Goal: Task Accomplishment & Management: Manage account settings

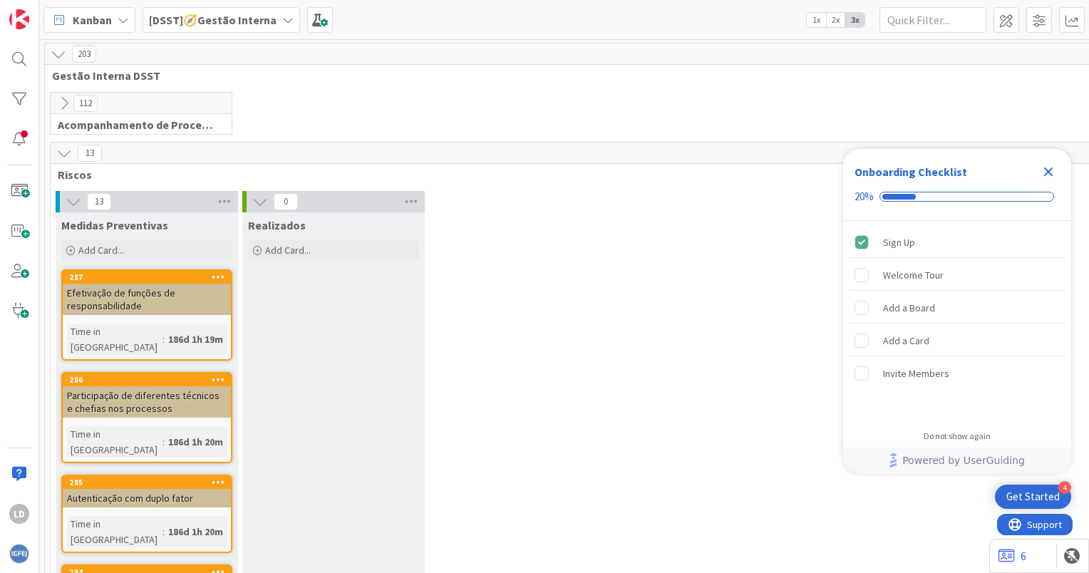
click at [282, 18] on icon at bounding box center [287, 19] width 11 height 11
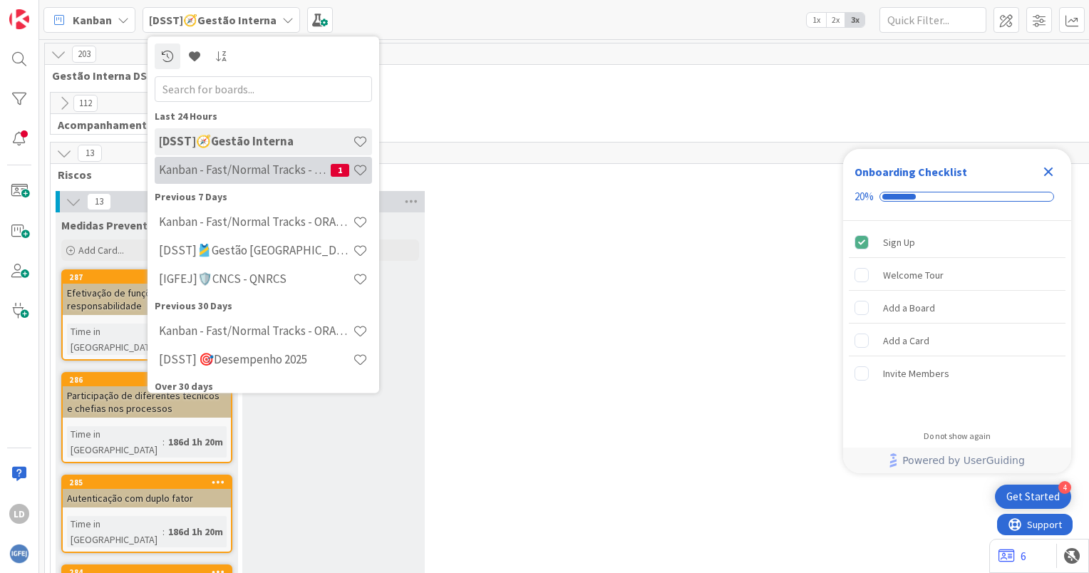
click at [288, 165] on h4 "Kanban - Fast/Normal Tracks - SQL SERVER" at bounding box center [245, 170] width 172 height 14
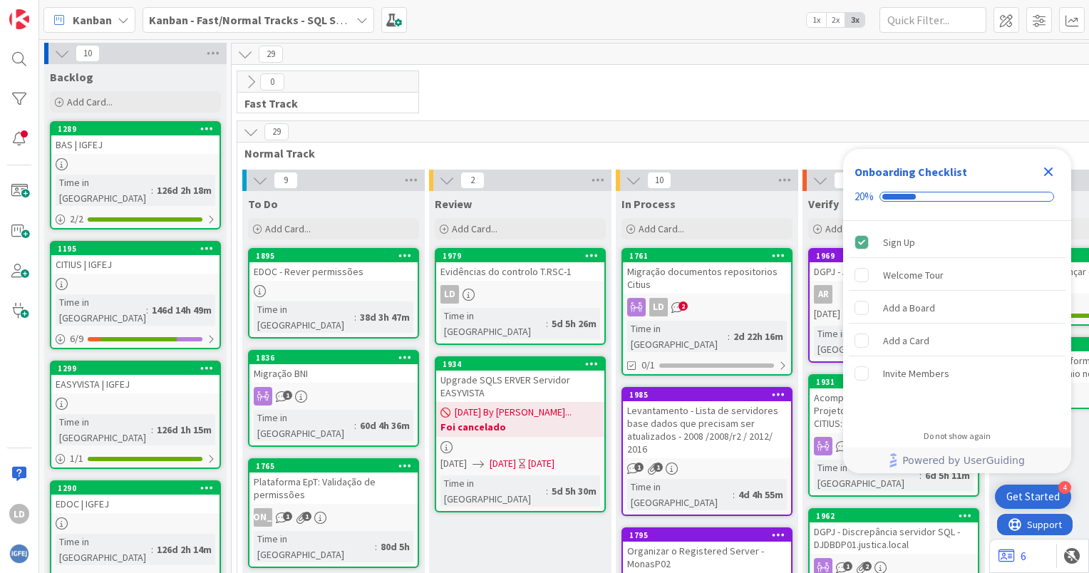
click at [702, 305] on div "LD 2" at bounding box center [707, 307] width 168 height 19
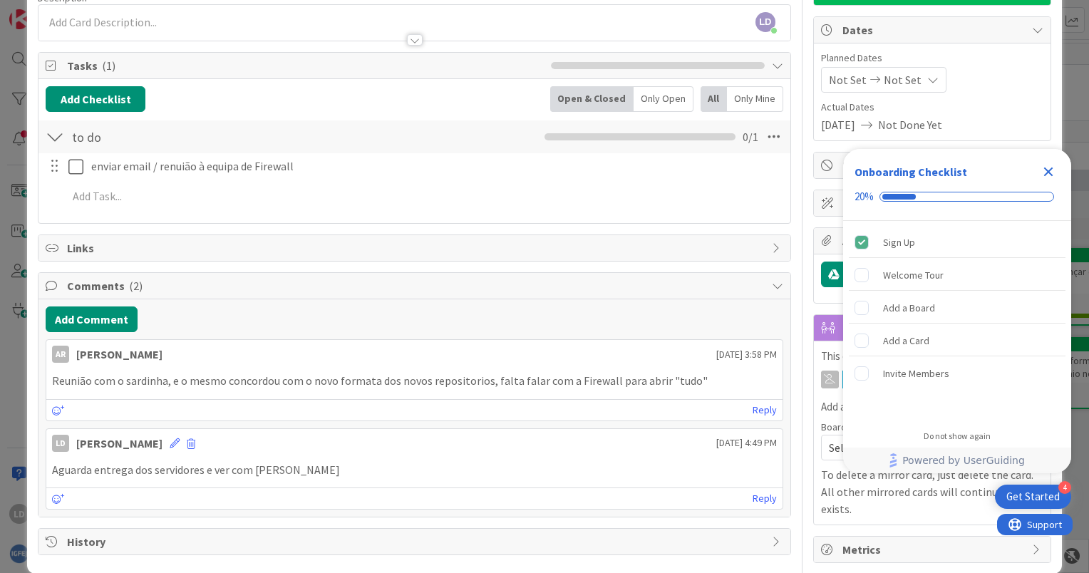
scroll to position [134, 0]
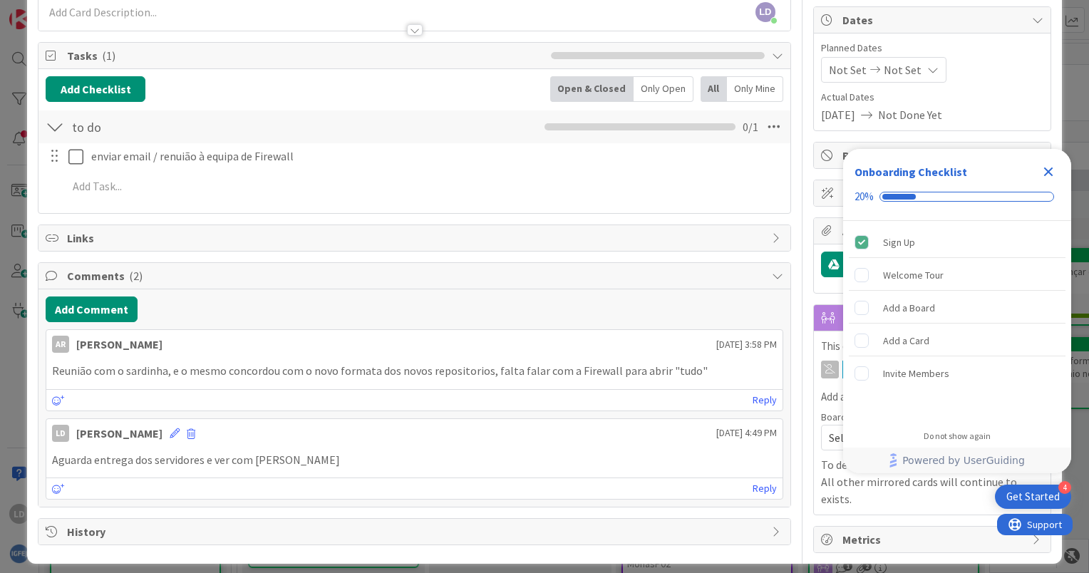
click at [1051, 174] on icon "Close Checklist" at bounding box center [1048, 171] width 9 height 9
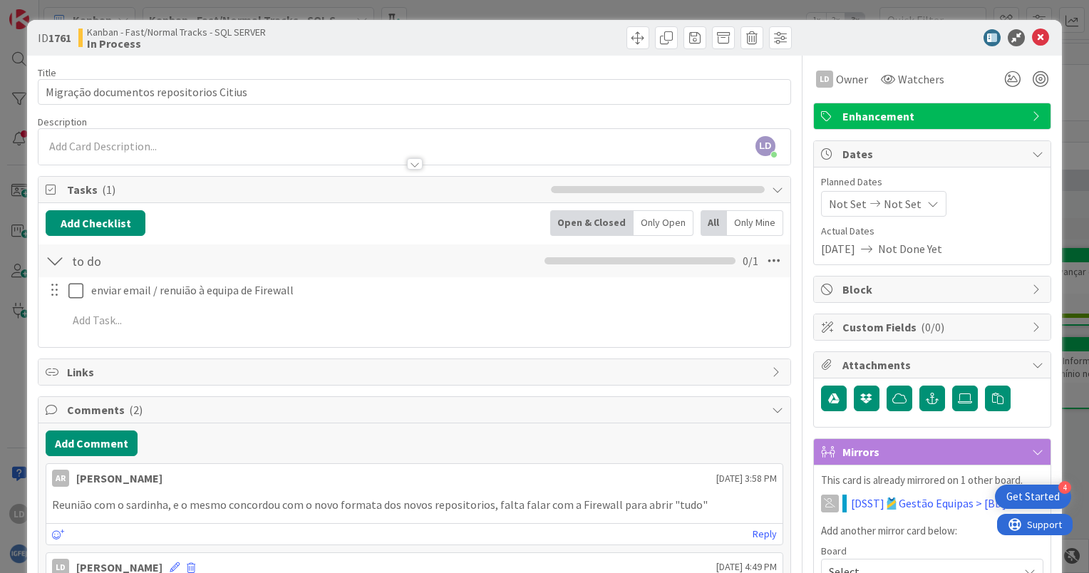
scroll to position [0, 0]
click at [1032, 42] on icon at bounding box center [1040, 37] width 17 height 17
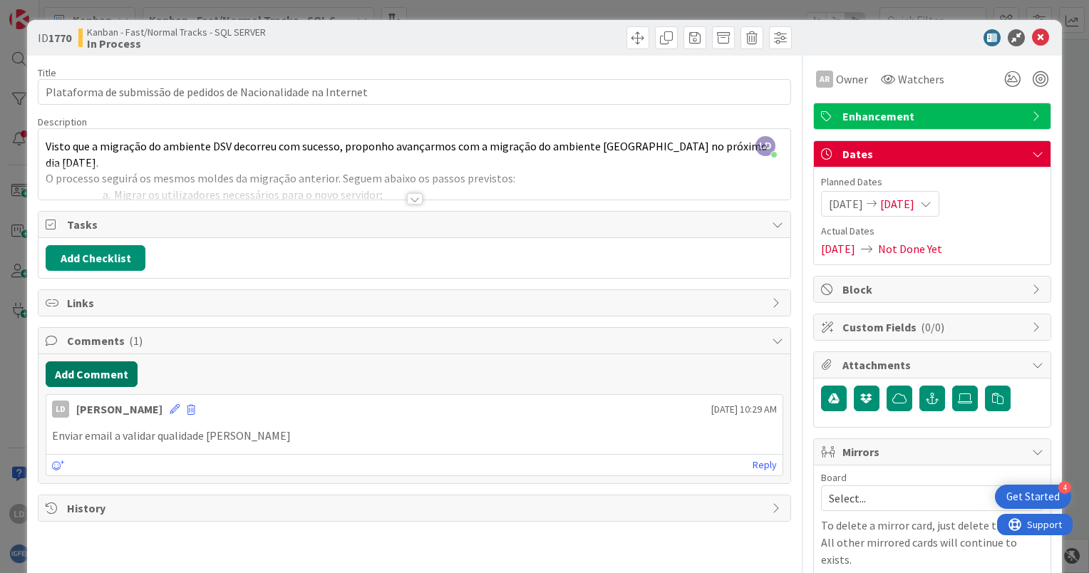
click at [80, 368] on button "Add Comment" at bounding box center [92, 374] width 92 height 26
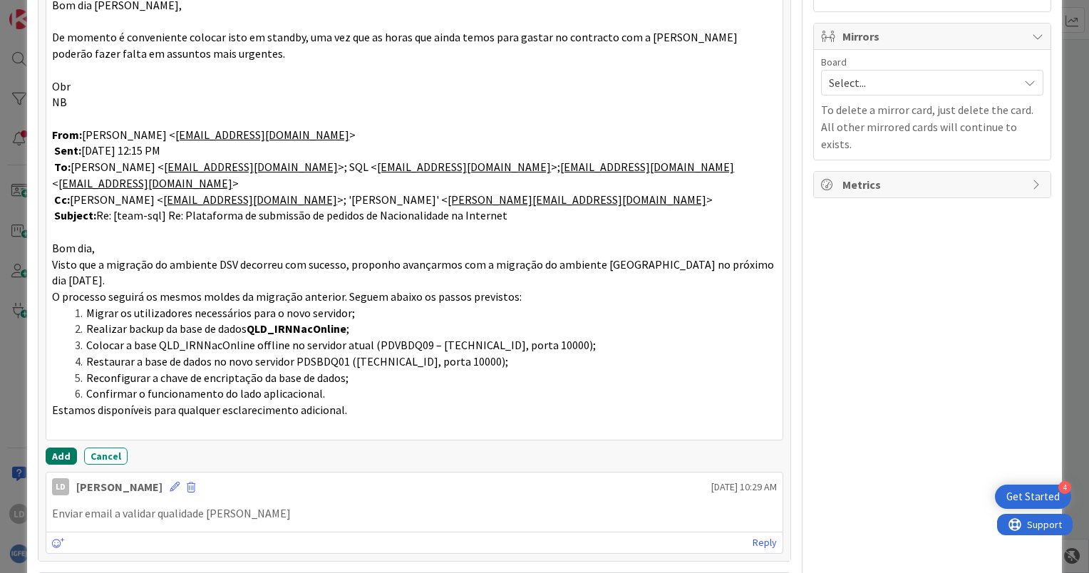
click at [51, 450] on button "Add" at bounding box center [61, 455] width 31 height 17
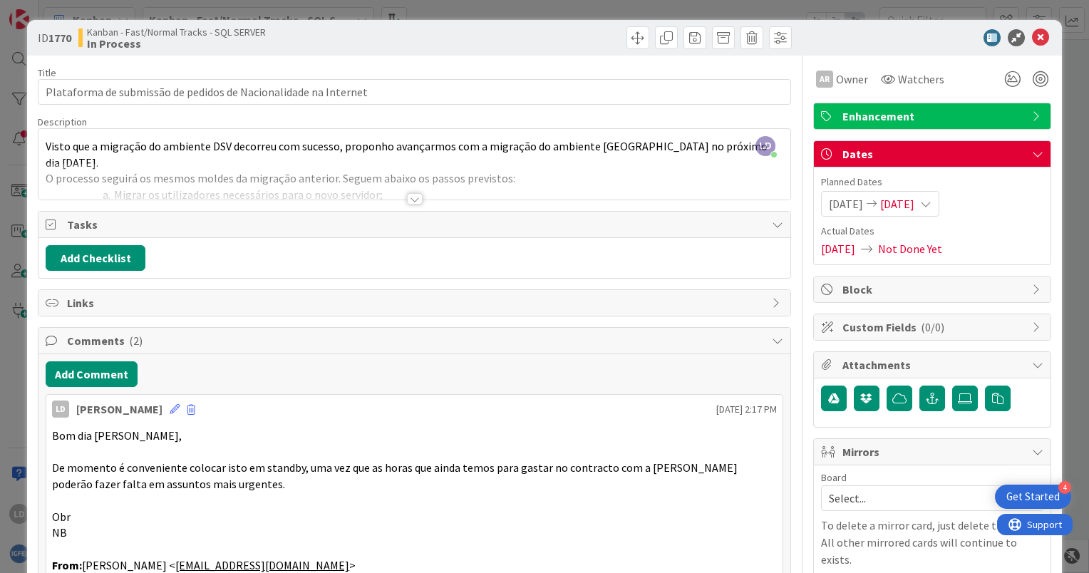
click at [906, 207] on span "07/03/2025" at bounding box center [897, 203] width 34 height 17
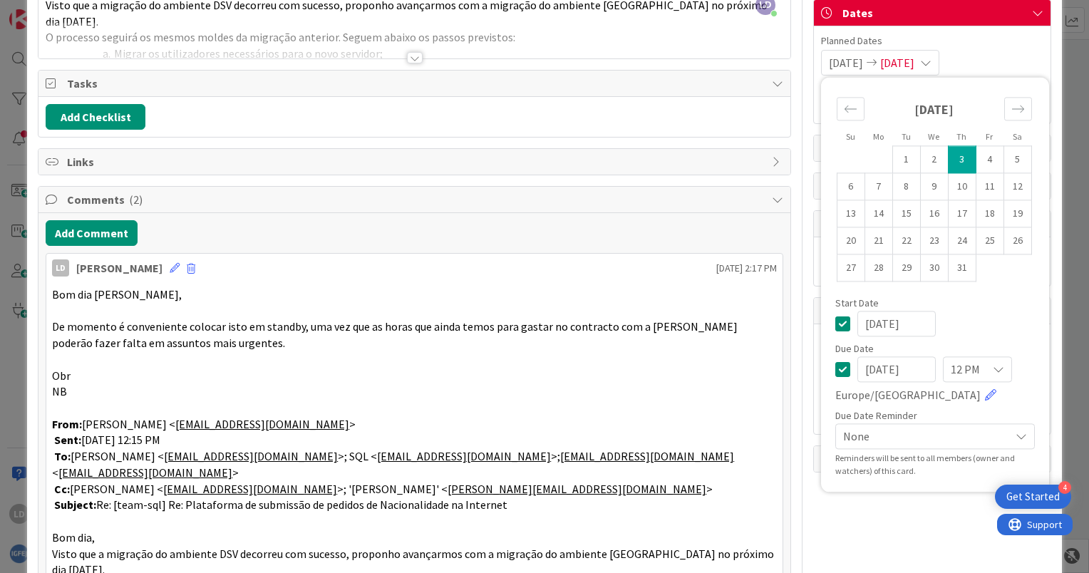
scroll to position [142, 0]
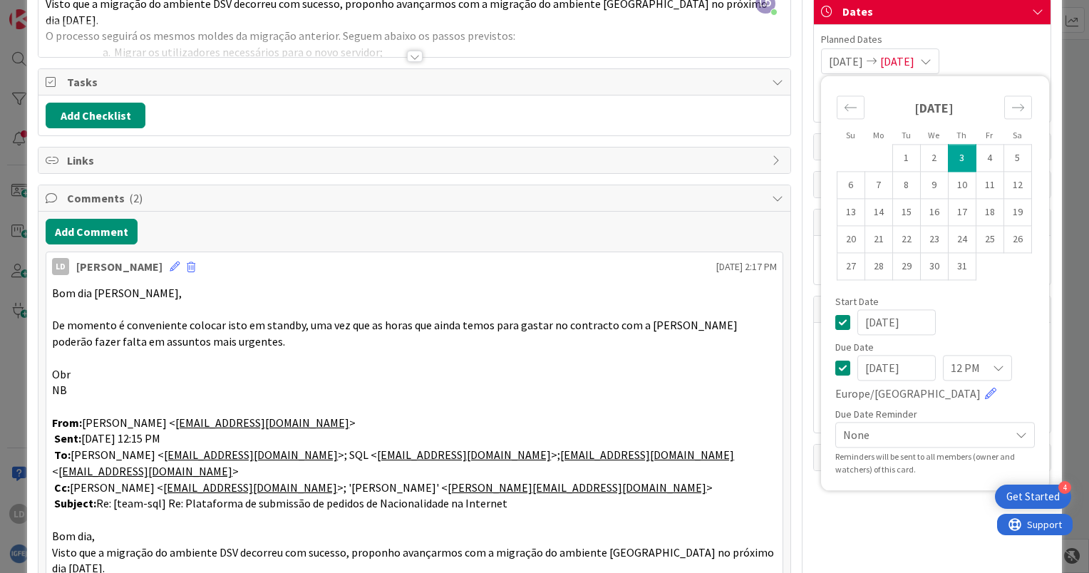
click at [1037, 42] on div "Planned Dates 07/03/2025 07/03/2025 Su Mo Tu We Th Fr Sa June 2025 1 2 3 4 5 6 …" at bounding box center [932, 73] width 237 height 97
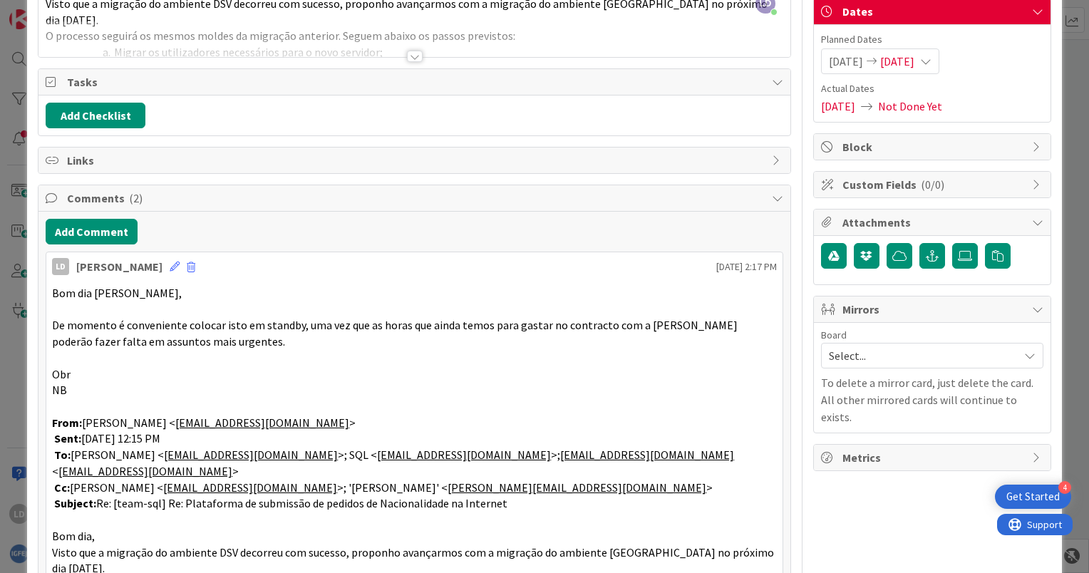
click at [895, 147] on span "Block" at bounding box center [933, 146] width 182 height 17
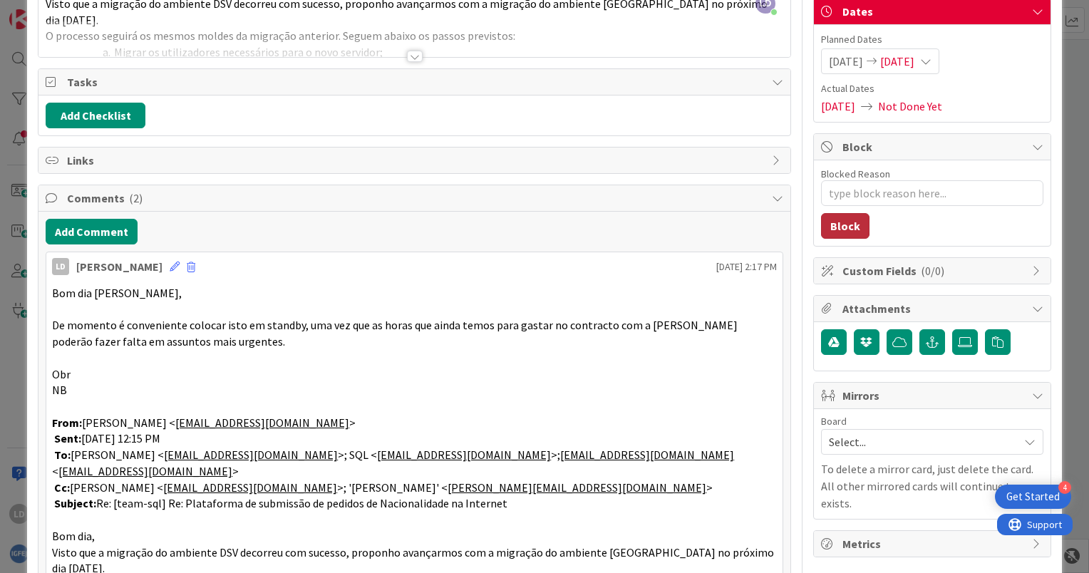
click at [837, 218] on button "Block" at bounding box center [845, 226] width 48 height 26
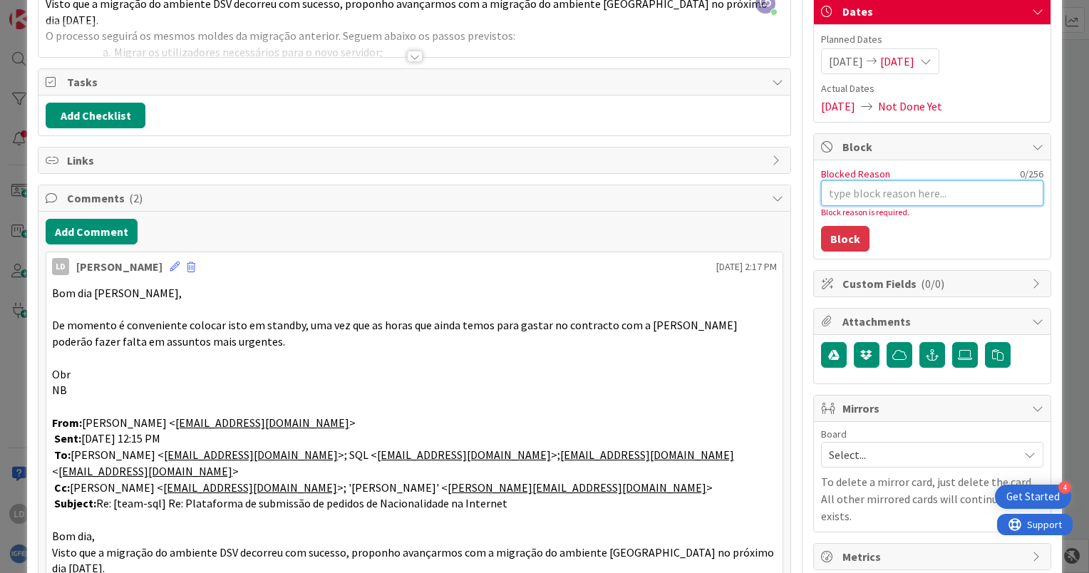
click at [885, 188] on textarea "Blocked Reason" at bounding box center [932, 193] width 222 height 26
type textarea "x"
type textarea "c"
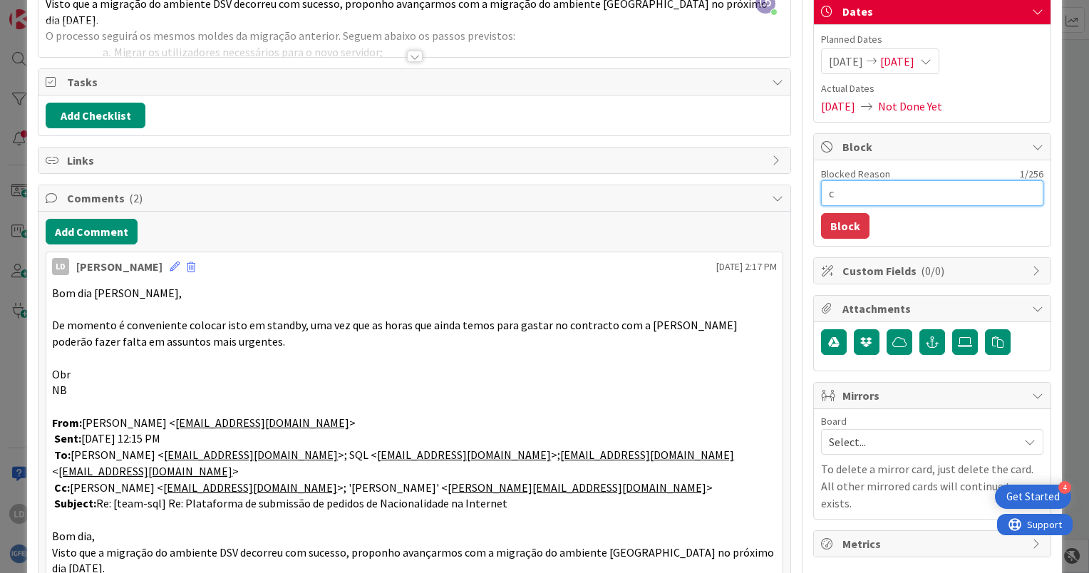
type textarea "x"
type textarea "cl"
type textarea "x"
type textarea "cli"
type textarea "x"
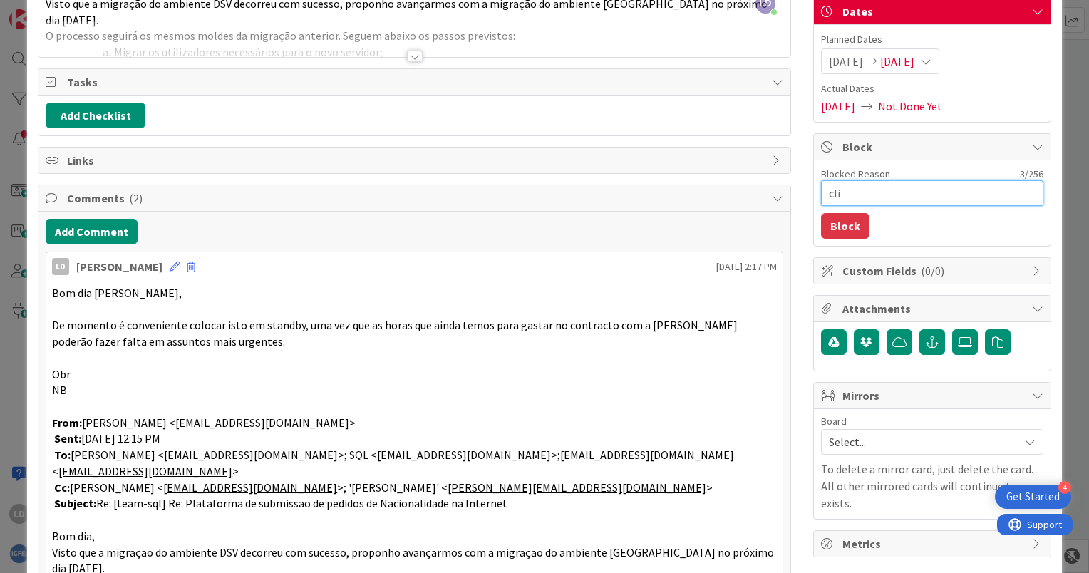
type textarea "clie"
type textarea "x"
type textarea "clien"
type textarea "x"
type textarea "client"
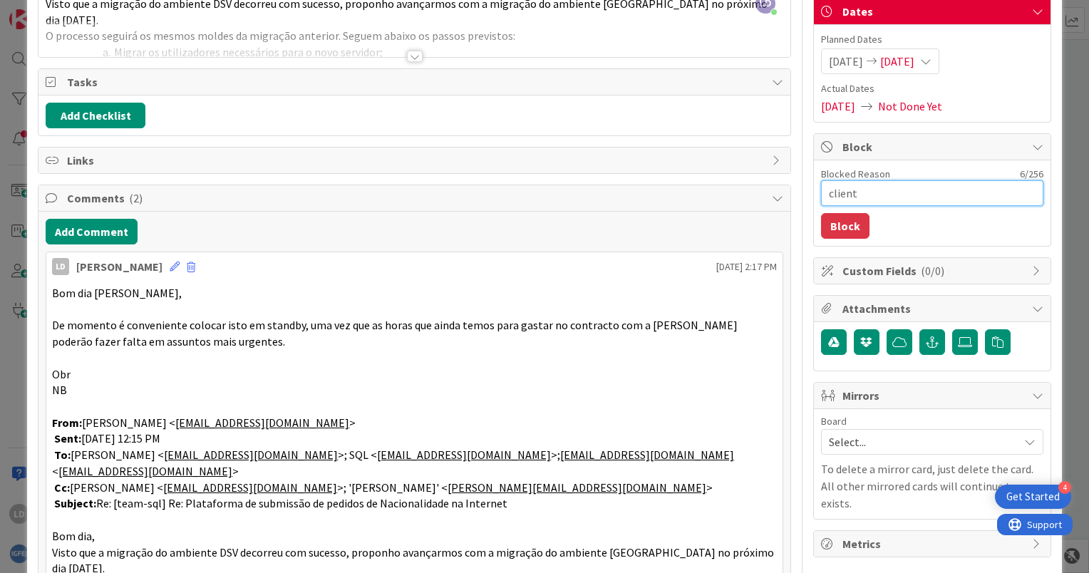
type textarea "x"
type textarea "cliente"
type textarea "x"
type textarea "cliente"
type textarea "x"
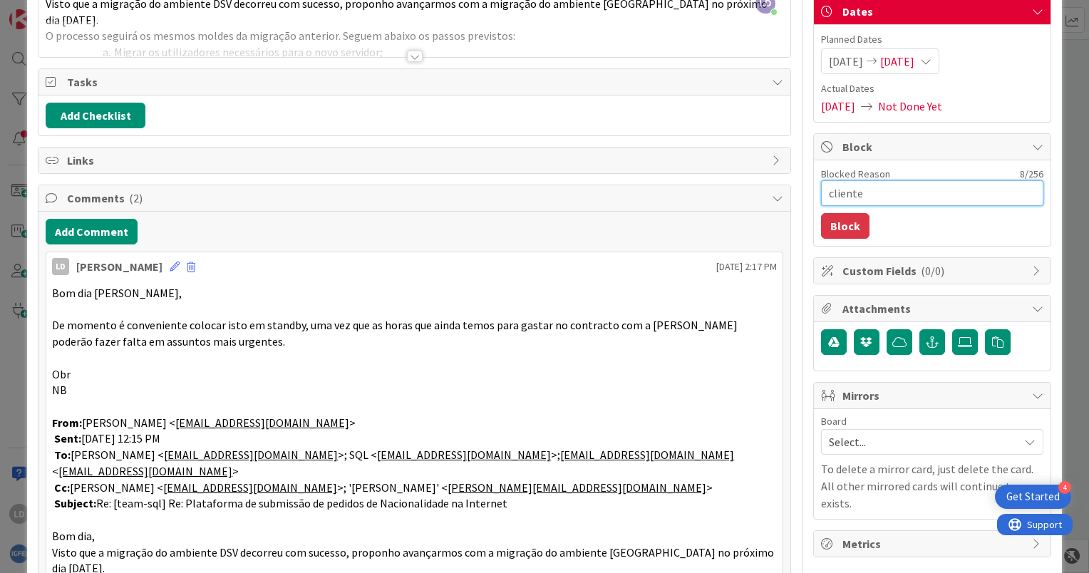
type textarea "cliente p"
type textarea "x"
type textarea "cliente pe"
type textarea "x"
type textarea "cliente ped"
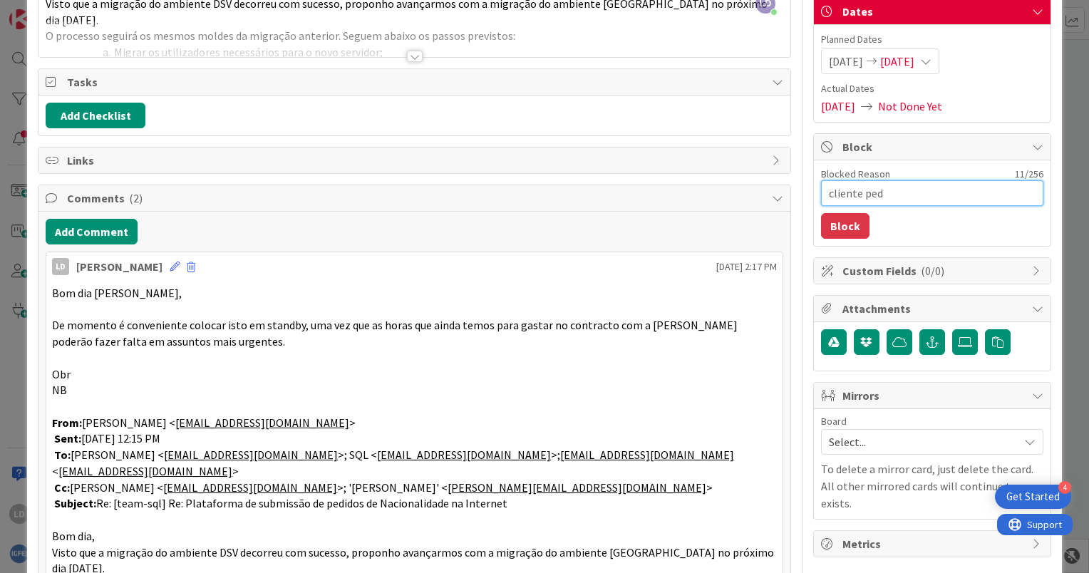
type textarea "x"
type textarea "cliente pede"
type textarea "x"
type textarea "cliente pede"
type textarea "x"
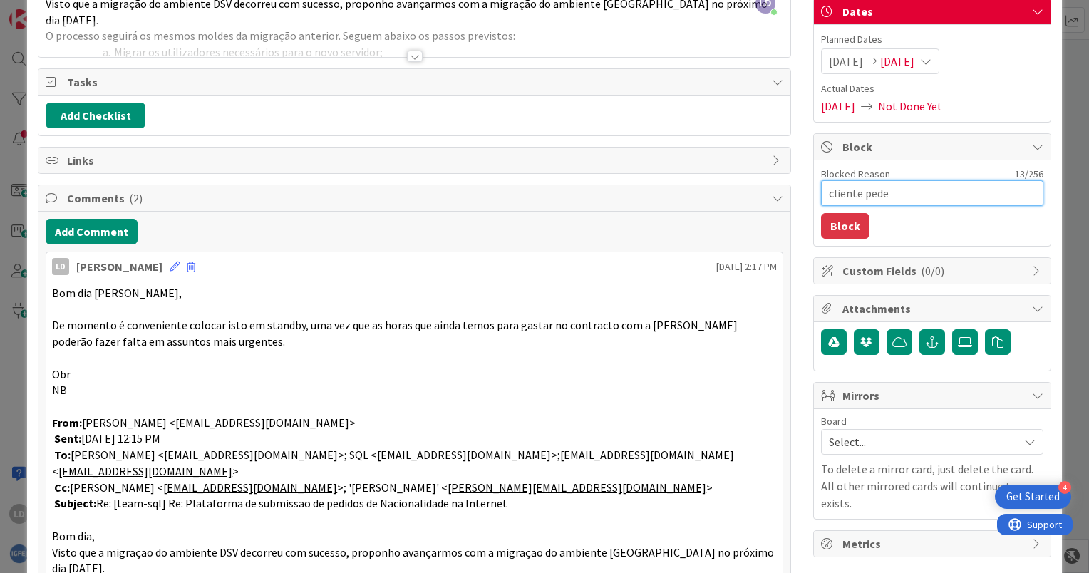
type textarea "cliente pede n"
type textarea "x"
type textarea "cliente pede"
type textarea "x"
type textarea "cliente pede p"
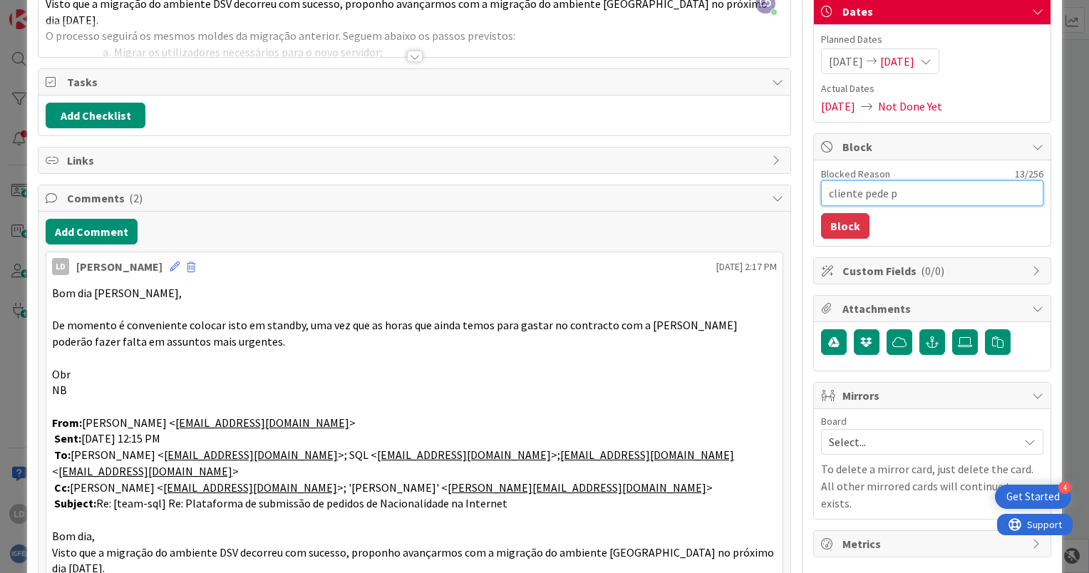
type textarea "x"
type textarea "cliente pede pa"
type textarea "x"
type textarea "cliente pede par"
type textarea "x"
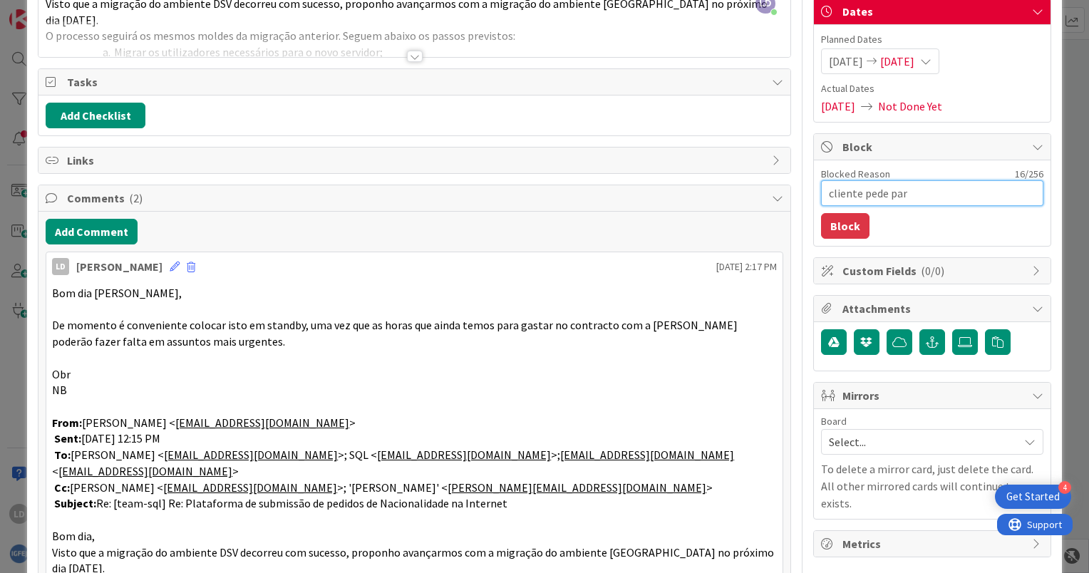
type textarea "cliente pede para"
type textarea "x"
type textarea "cliente pede para"
type textarea "x"
type textarea "cliente pede para n"
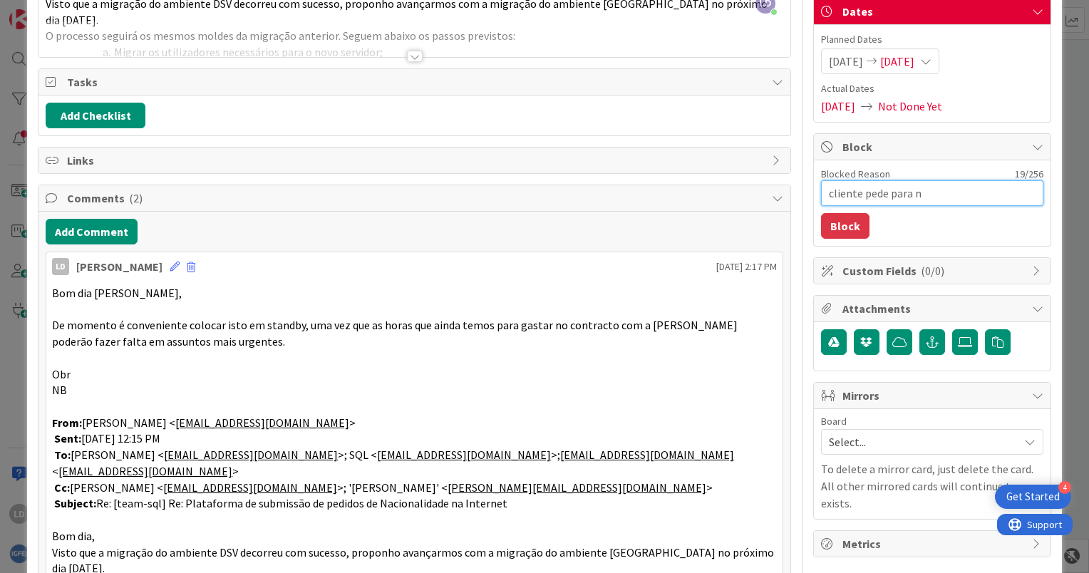
type textarea "x"
type textarea "cliente pede para nã"
type textarea "x"
type textarea "cliente pede para não"
type textarea "x"
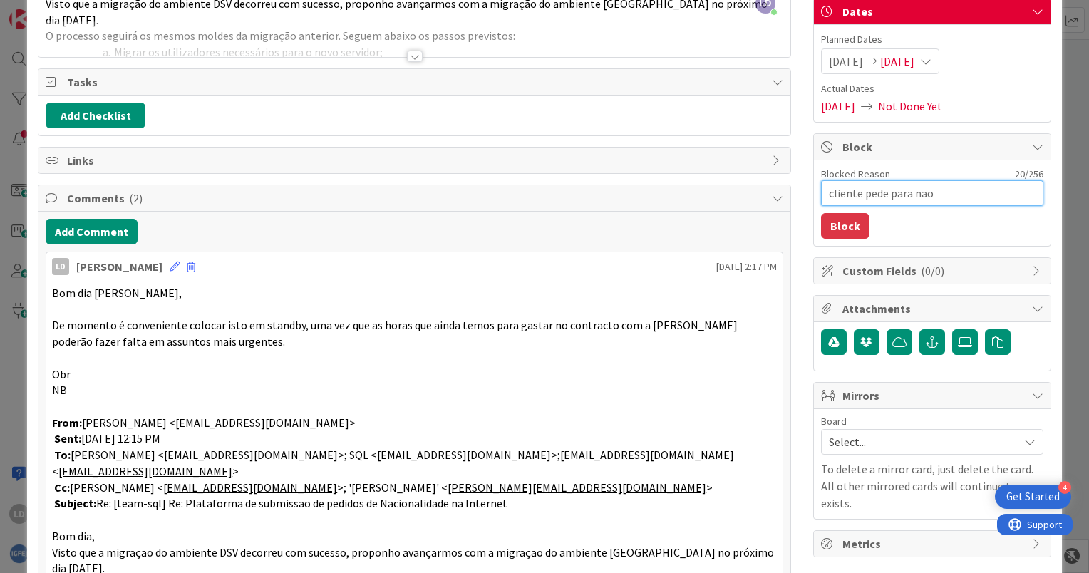
type textarea "cliente pede para não"
type textarea "x"
type textarea "cliente pede para não a"
type textarea "x"
type textarea "cliente pede para não av"
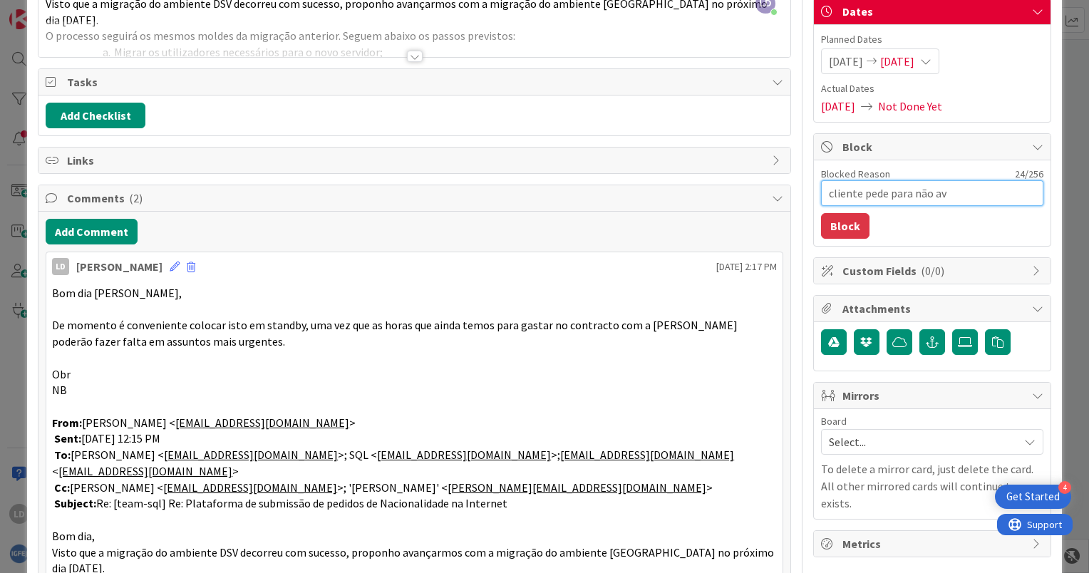
type textarea "x"
type textarea "cliente pede para não ava"
type textarea "x"
type textarea "cliente pede para não avan"
type textarea "x"
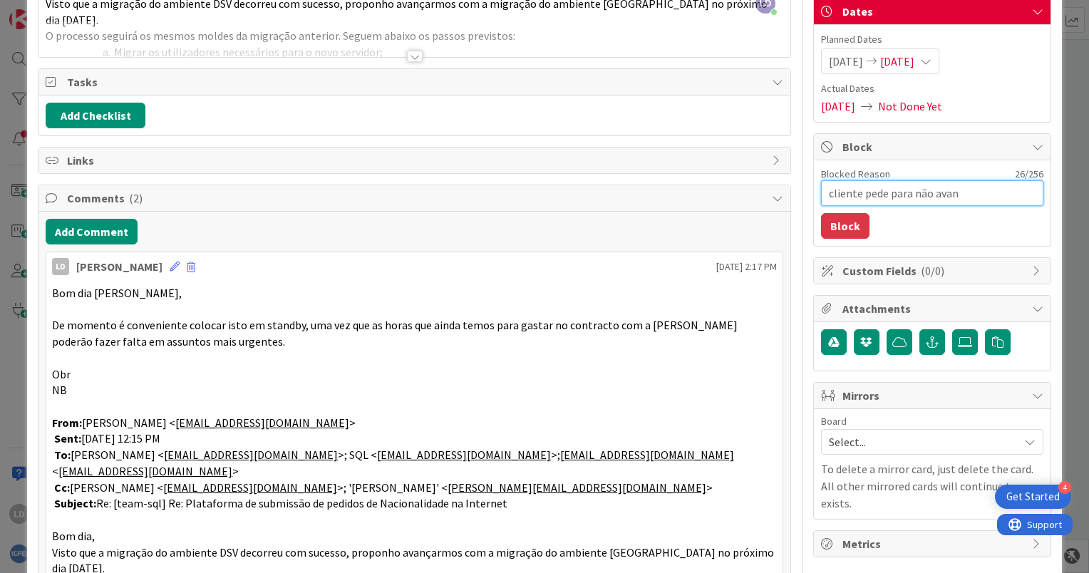
type textarea "cliente pede para não avanç"
type textarea "x"
type textarea "cliente pede para não avança"
type textarea "x"
type textarea "cliente pede para não avançar"
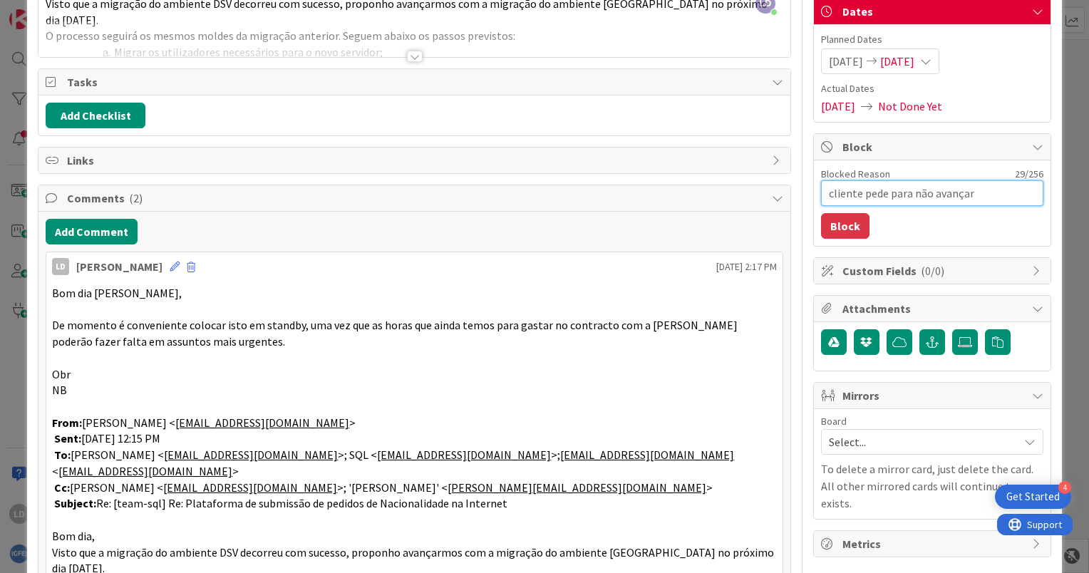
type textarea "x"
type textarea "cliente pede para não avançar"
type textarea "x"
type textarea "cliente pede para não avançar p"
type textarea "x"
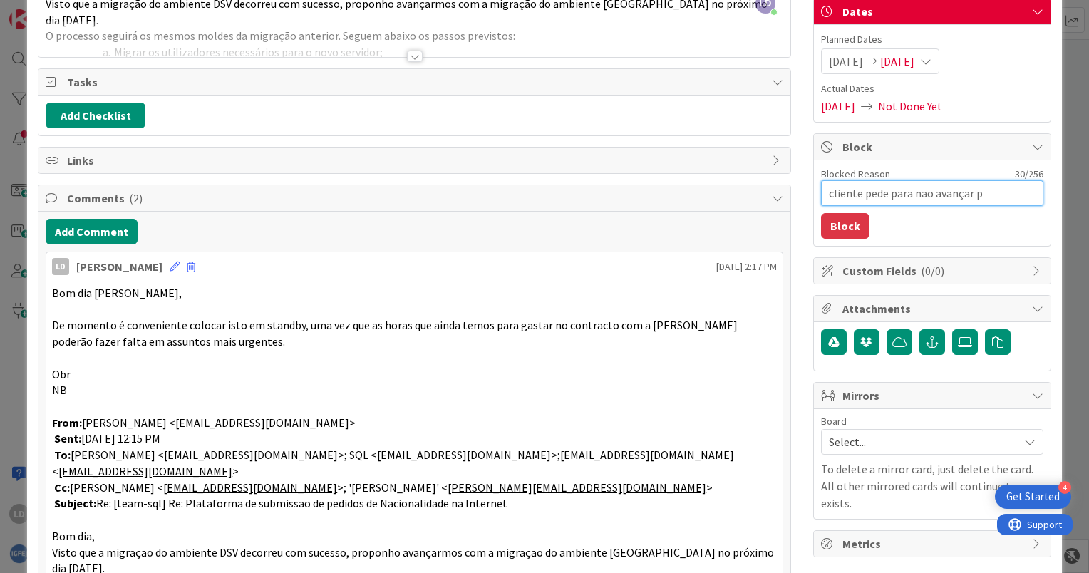
type textarea "cliente pede para não avançar pa"
type textarea "x"
type textarea "cliente pede para não avançar par"
type textarea "x"
type textarea "cliente pede para não avançar para"
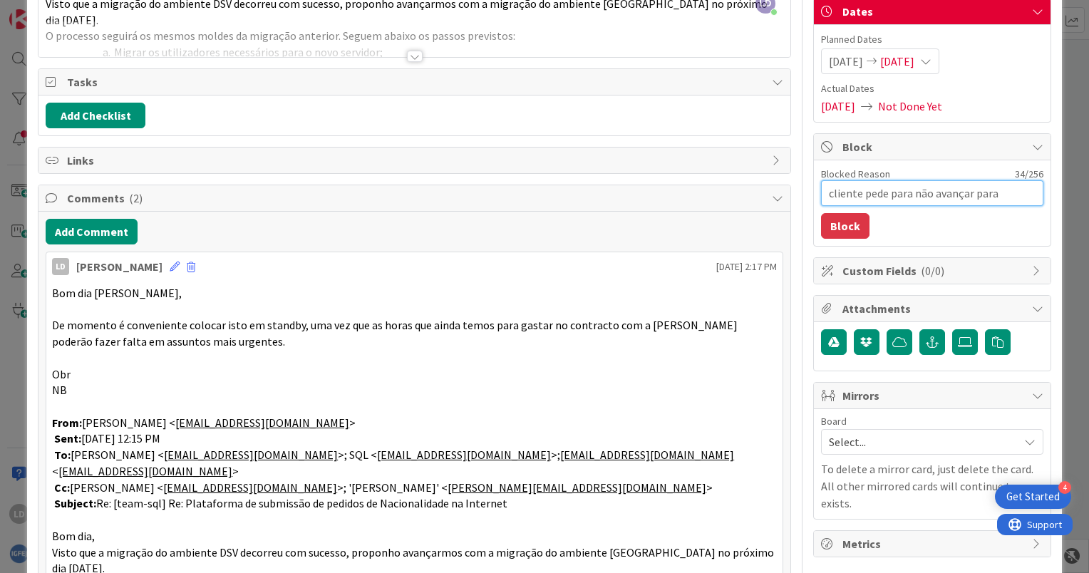
type textarea "x"
type textarea "cliente pede para não avançar para"
type textarea "x"
type textarea "cliente pede para não avançar para j"
type textarea "x"
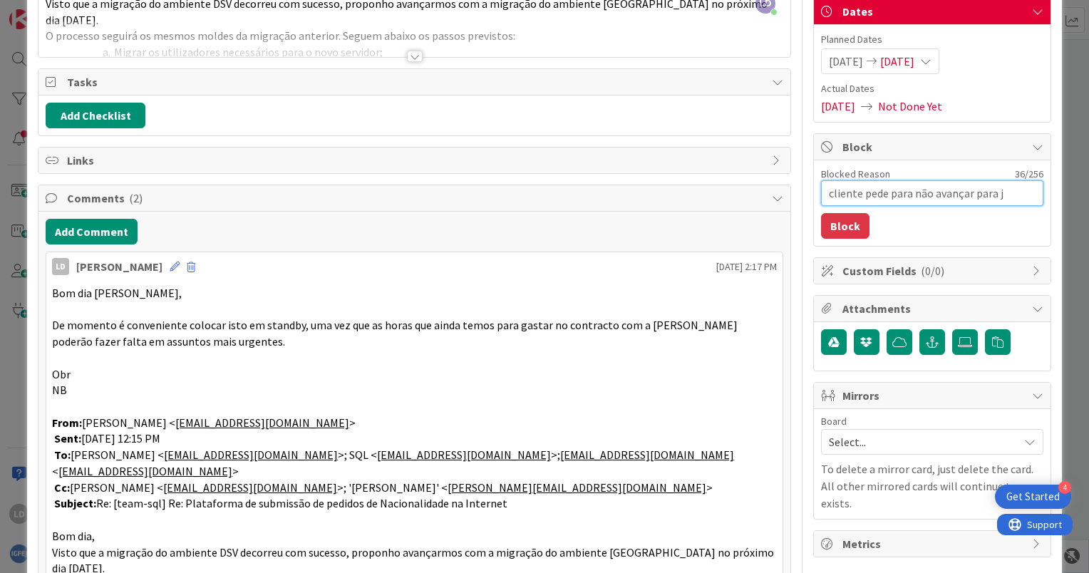
type textarea "cliente pede para não avançar para já"
type textarea "x"
type textarea "cliente pede para não avançar para já"
type textarea "x"
type textarea "cliente pede para não avançar para já c"
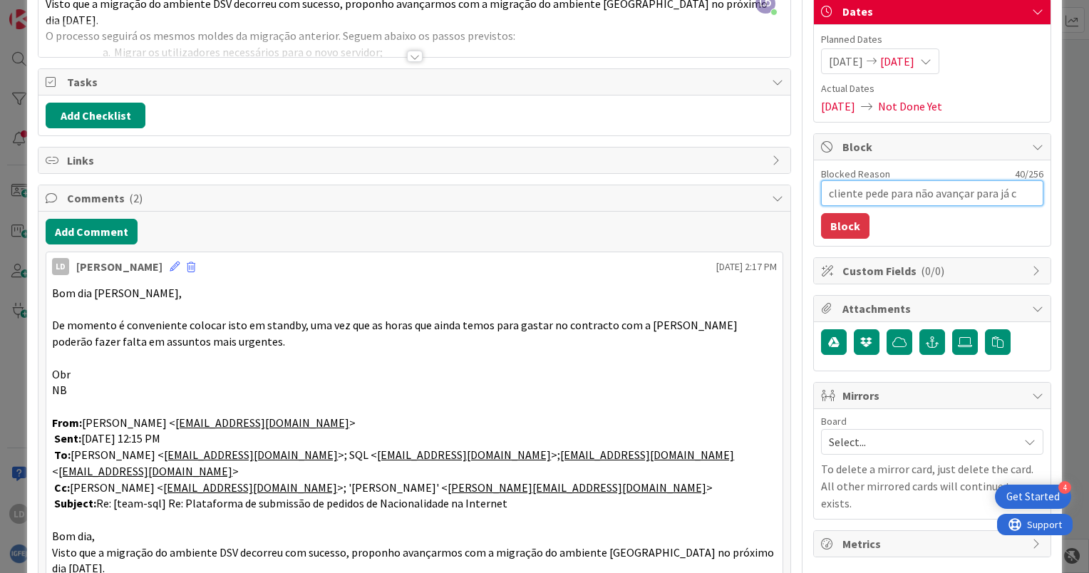
type textarea "x"
type textarea "cliente pede para não avançar para já co"
type textarea "x"
type textarea "cliente pede para não avançar para já com"
type textarea "x"
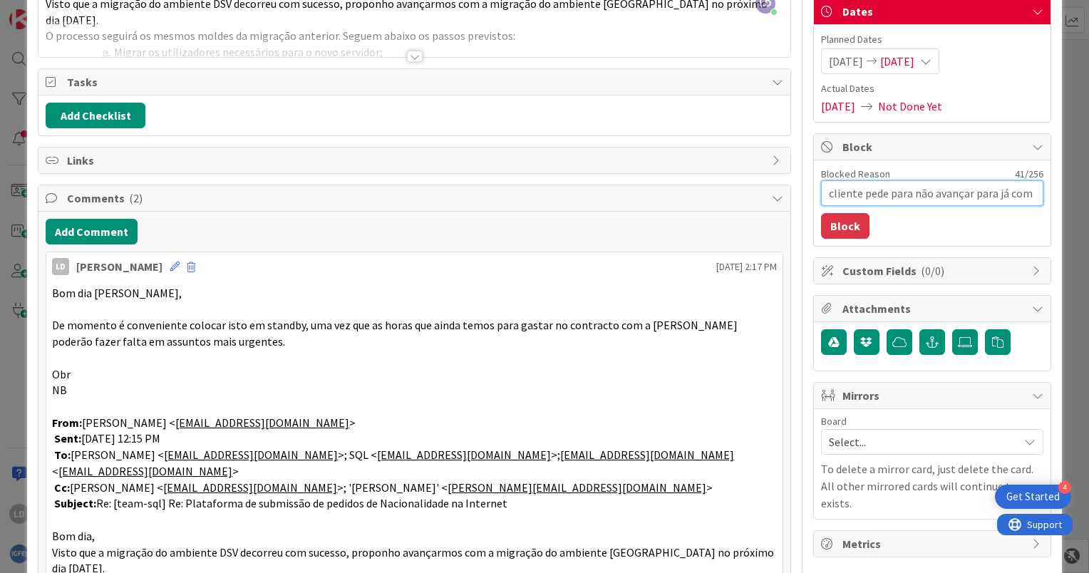
type textarea "cliente pede para não avançar para já com"
type textarea "x"
type textarea "cliente pede para não avançar para já com o"
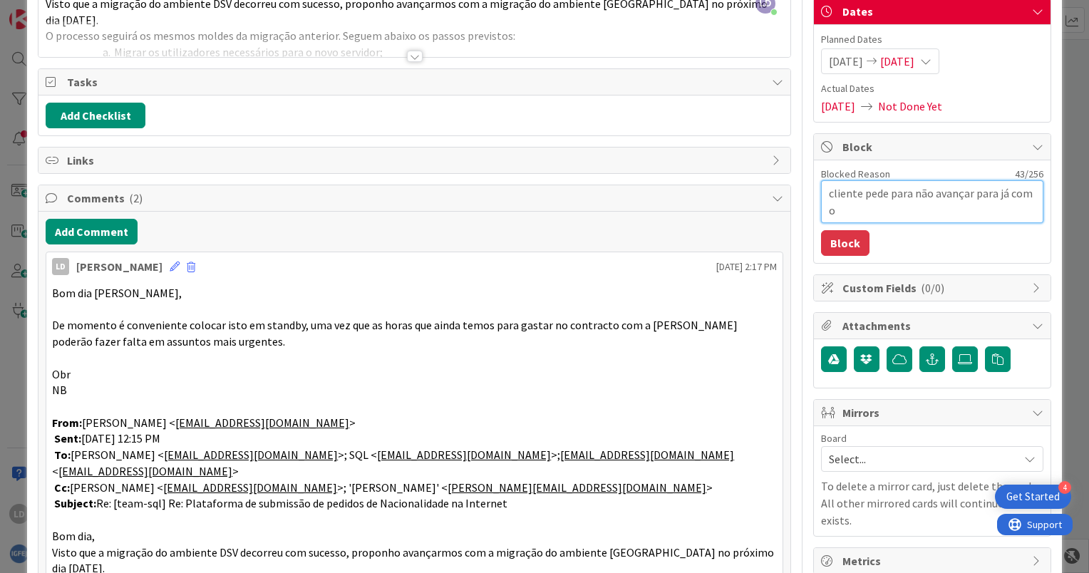
type textarea "x"
type textarea "cliente pede para não avançar para já com o"
type textarea "x"
type textarea "cliente pede para não avançar para já com o p"
type textarea "x"
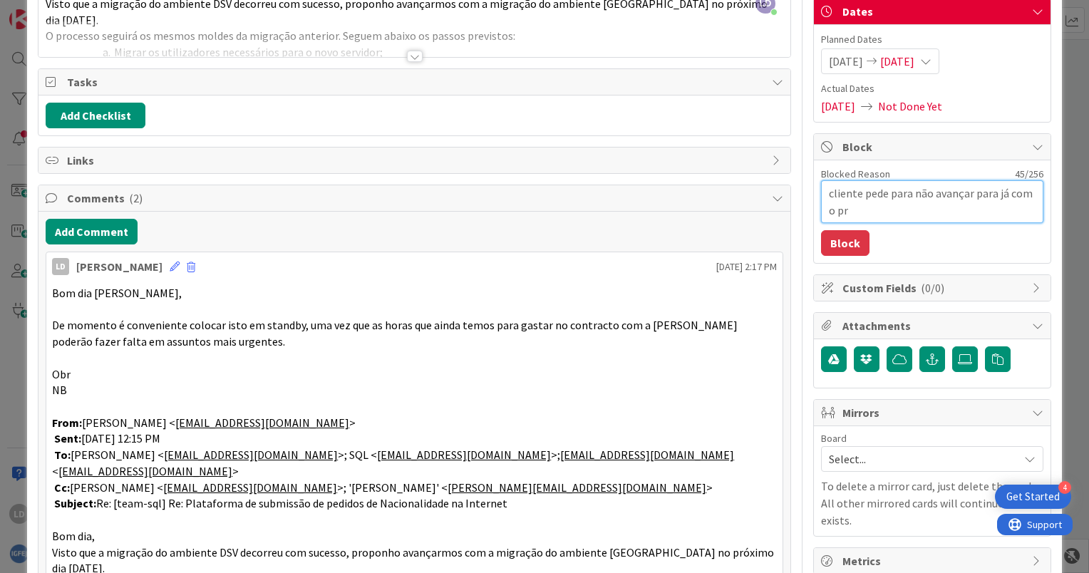
type textarea "cliente pede para não avançar para já com o pro"
type textarea "x"
type textarea "cliente pede para não avançar para já com o proj"
type textarea "x"
type textarea "cliente pede para não avançar para já com o proje"
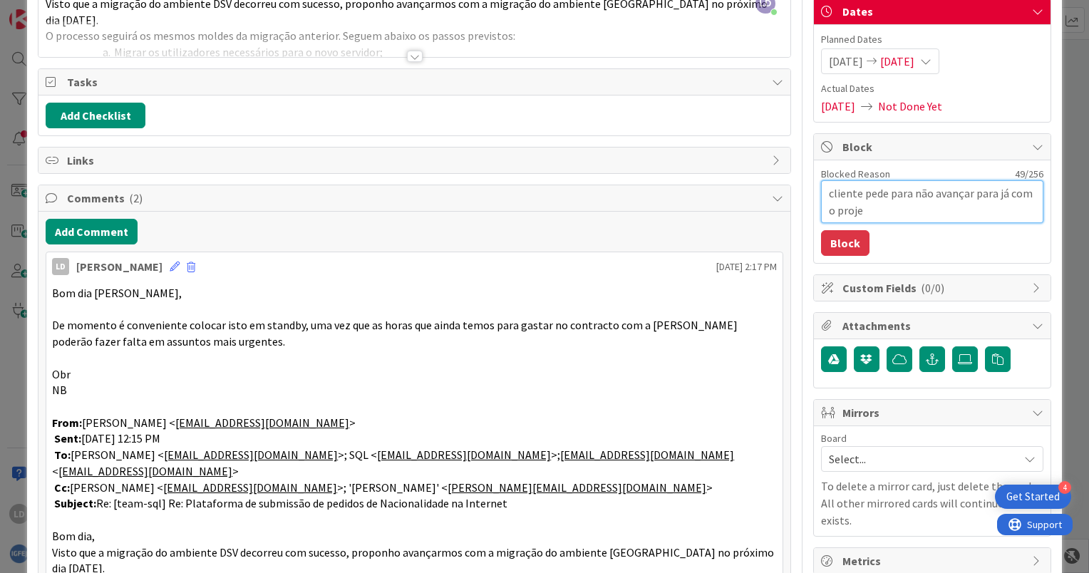
type textarea "x"
type textarea "cliente pede para não avançar para já com o projec"
type textarea "x"
type textarea "cliente pede para não avançar para já com o project"
type textarea "x"
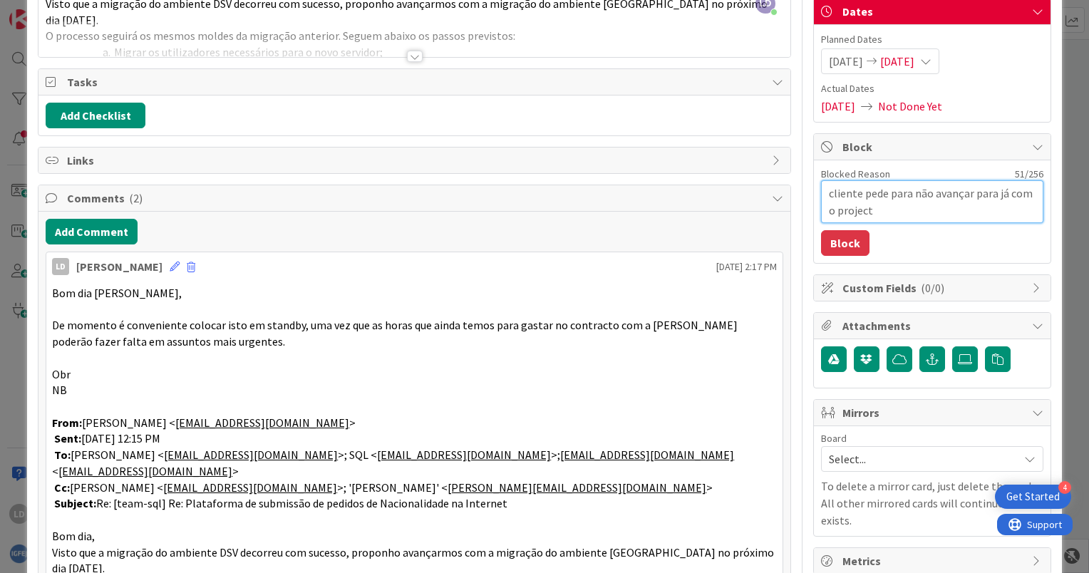
type textarea "cliente pede para não avançar para já com o projecto"
type textarea "x"
type textarea "cliente pede para não avançar para já com o projecto"
type textarea "x"
type textarea "cliente pede para não avançar para já com o projecto m"
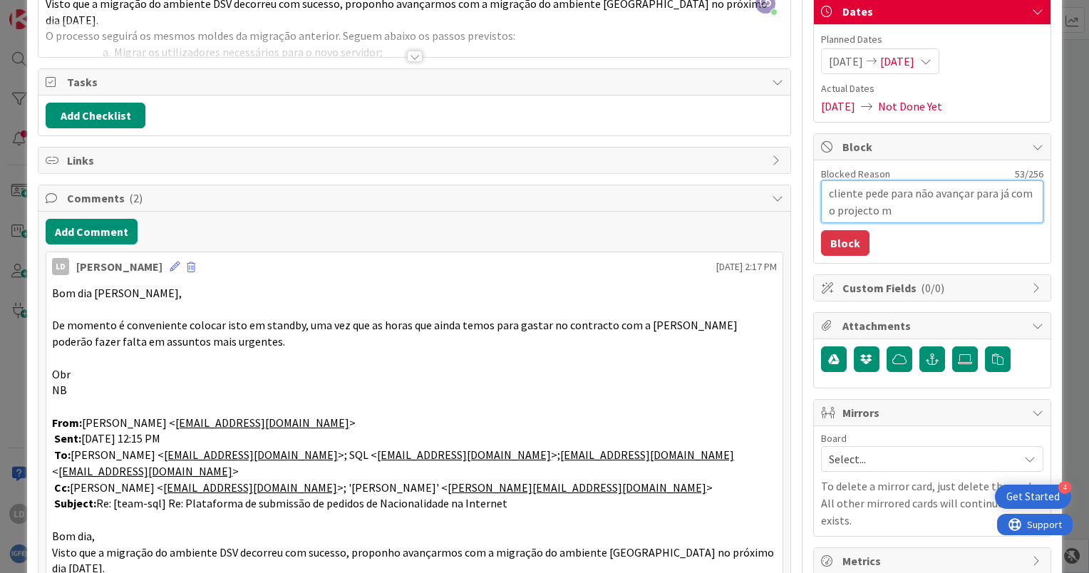
type textarea "x"
type textarea "cliente pede para não avançar para já com o projecto mi"
type textarea "x"
type textarea "cliente pede para não avançar para já com o projecto mig"
type textarea "x"
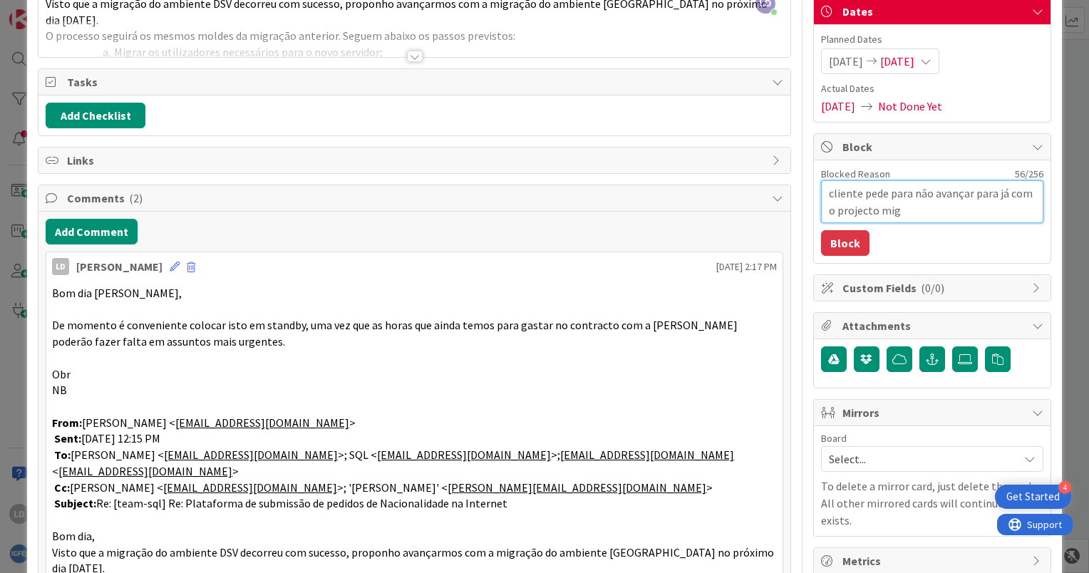
type textarea "cliente pede para não avançar para já com o projecto migr"
type textarea "x"
type textarea "cliente pede para não avançar para já com o projecto migra"
type textarea "x"
type textarea "cliente pede para não avançar para já com o projecto migraç"
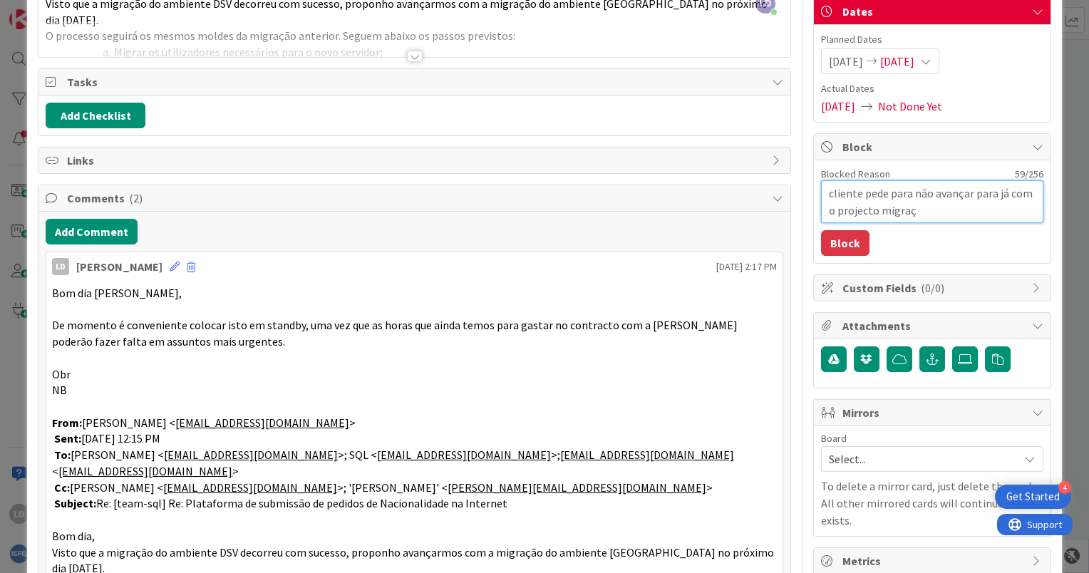
type textarea "x"
type textarea "cliente pede para não avançar para já com o projecto migraçã"
type textarea "x"
type textarea "cliente pede para não avançar para já com o projecto migração"
type textarea "x"
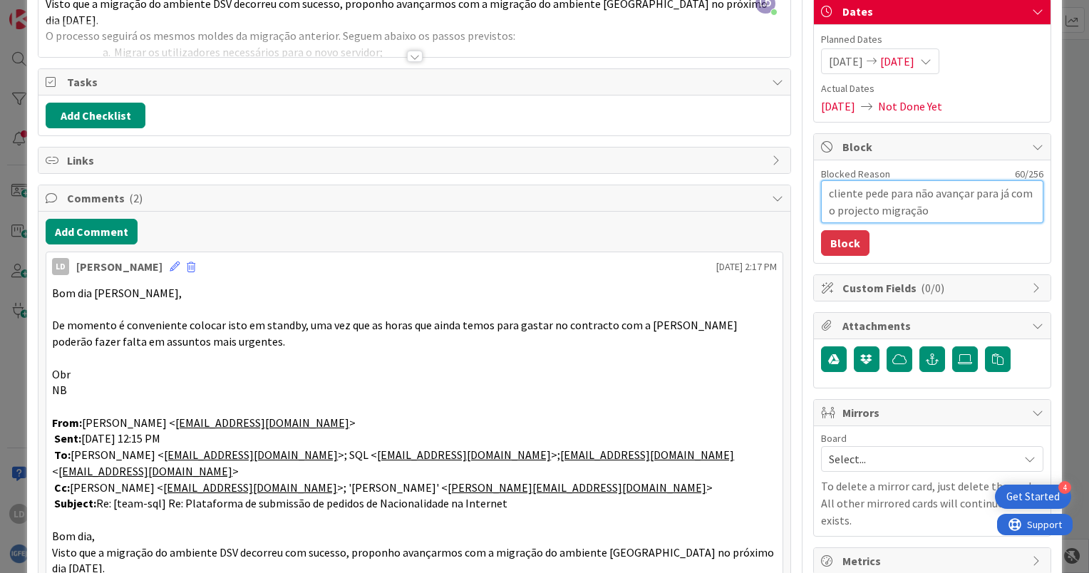
type textarea "cliente pede para não avançar para já com o projecto migração"
type textarea "x"
type textarea "cliente pede para não avançar para já com o projecto migração v"
type textarea "x"
type textarea "cliente pede para não avançar para já com o projecto migração ve"
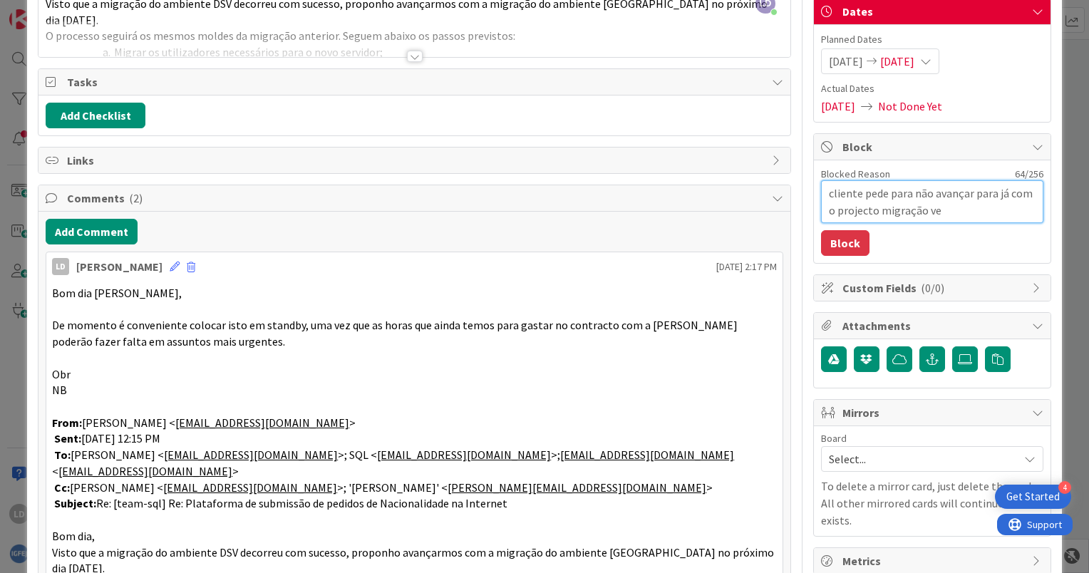
type textarea "x"
type textarea "cliente pede para não avançar para já com o projecto migração ver"
type textarea "x"
type textarea "cliente pede para não avançar para já com o projecto migração ver"
type textarea "x"
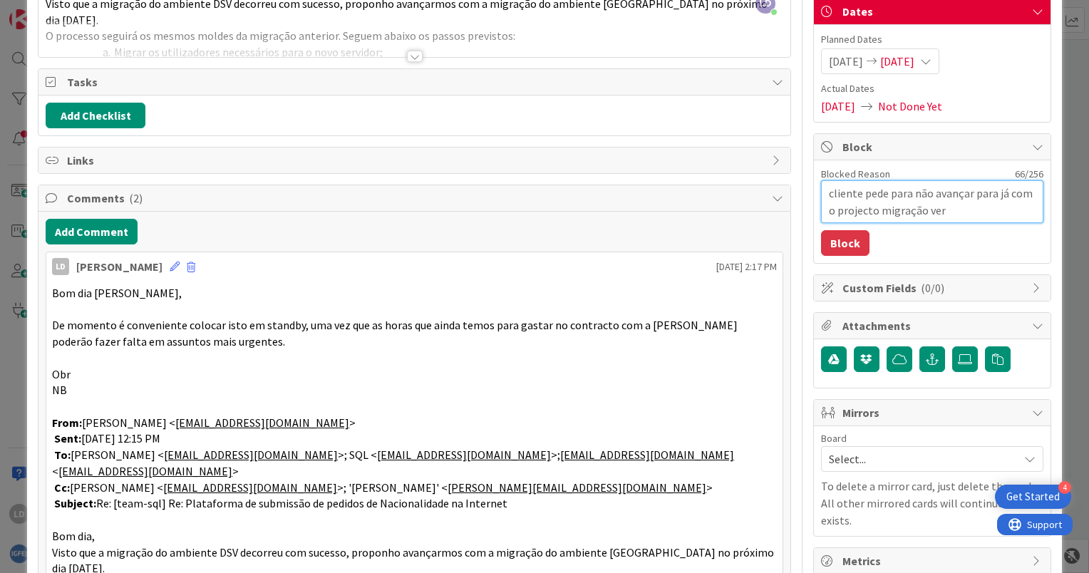
type textarea "cliente pede para não avançar para já com o projecto migração ver c"
type textarea "x"
type textarea "cliente pede para não avançar para já com o projecto migração ver co"
type textarea "x"
type textarea "cliente pede para não avançar para já com o projecto migração ver com"
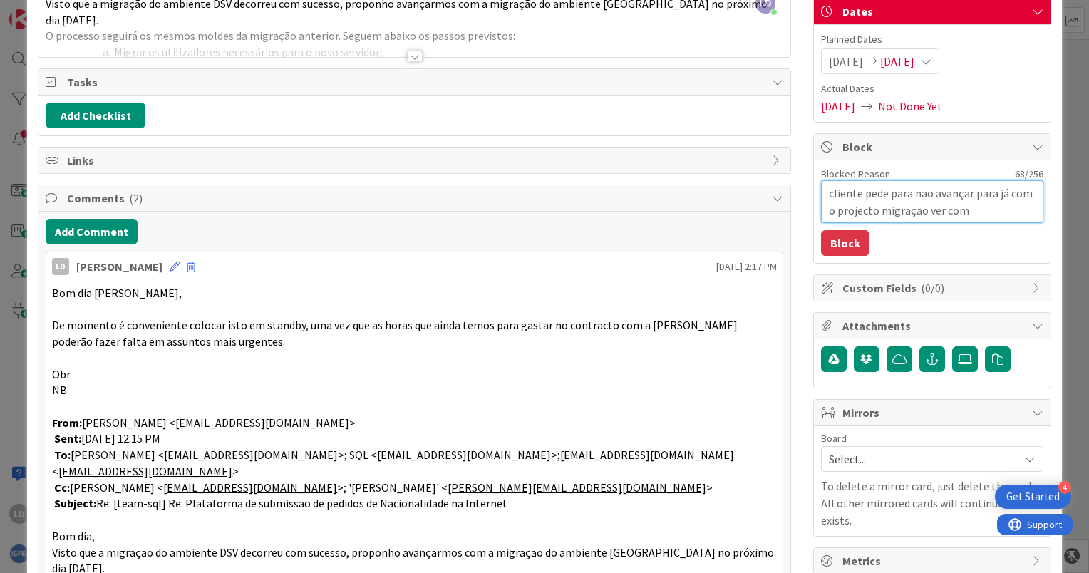
type textarea "x"
type textarea "cliente pede para não avançar para já com o projecto migração ver come"
type textarea "x"
type textarea "cliente pede para não avançar para já com o projecto migração ver comen"
type textarea "x"
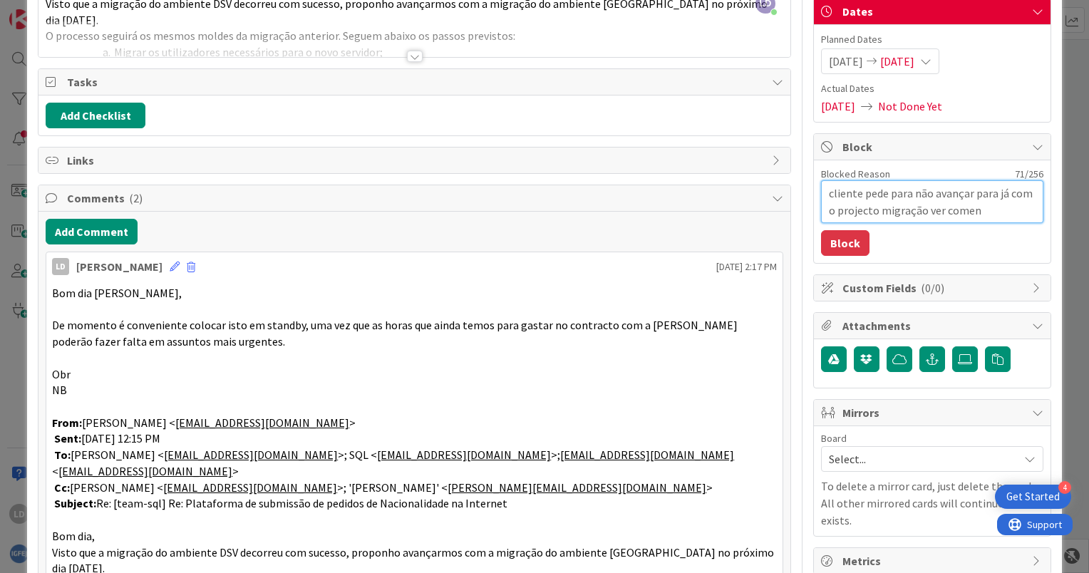
type textarea "cliente pede para não avançar para já com o projecto migração ver coment"
type textarea "x"
type textarea "cliente pede para não avançar para já com o projecto migração ver comentá"
type textarea "x"
type textarea "cliente pede para não avançar para já com o projecto migração ver comentár"
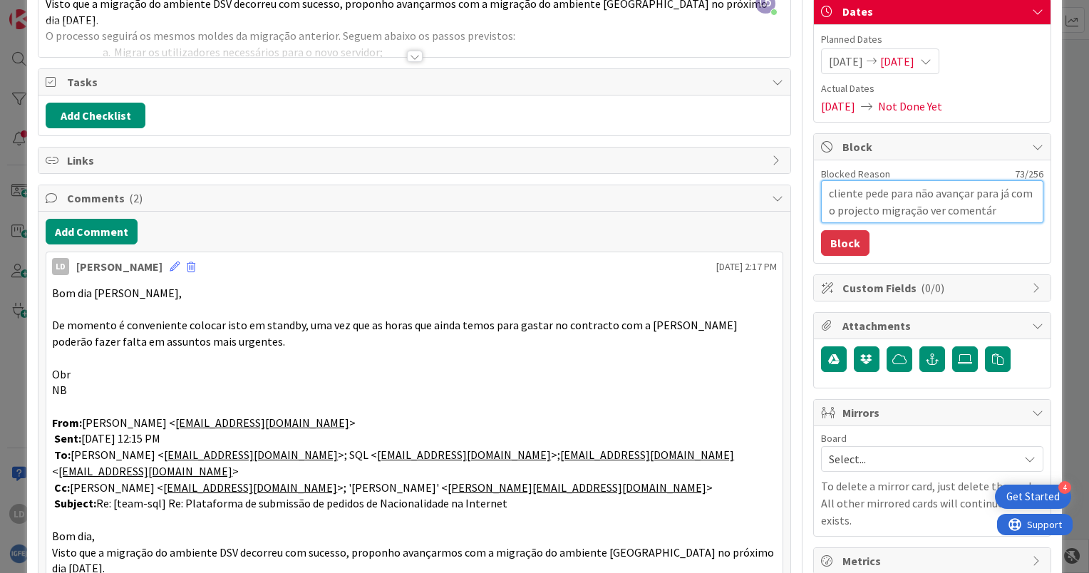
type textarea "x"
type textarea "cliente pede para não avançar para já com o projecto migração ver comentári"
type textarea "x"
type textarea "cliente pede para não avançar para já com o projecto migração ver comentário"
click at [840, 248] on button "Block" at bounding box center [845, 243] width 48 height 26
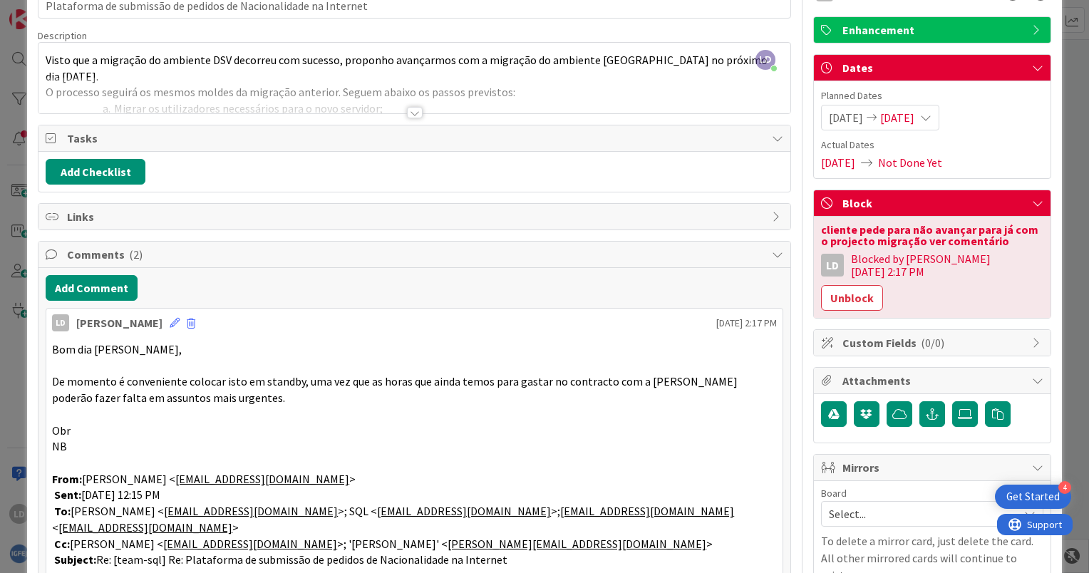
scroll to position [0, 0]
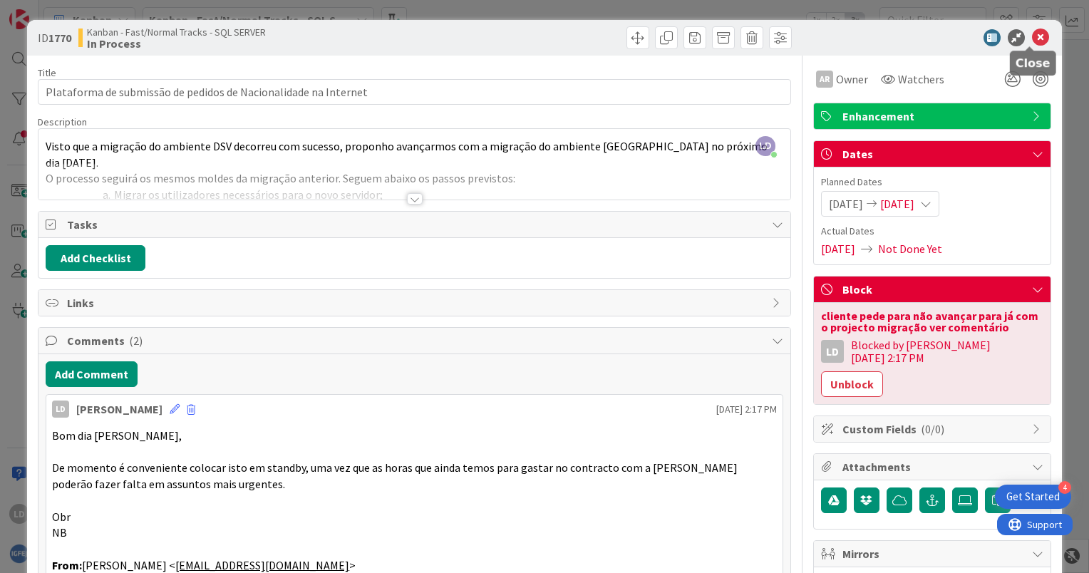
click at [1034, 37] on icon at bounding box center [1040, 37] width 17 height 17
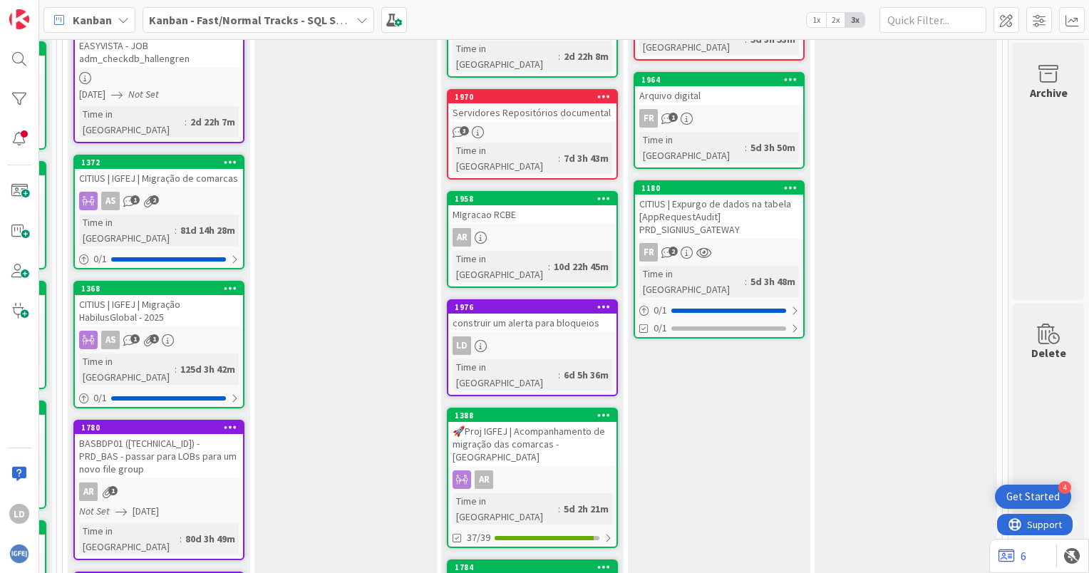
scroll to position [684, 185]
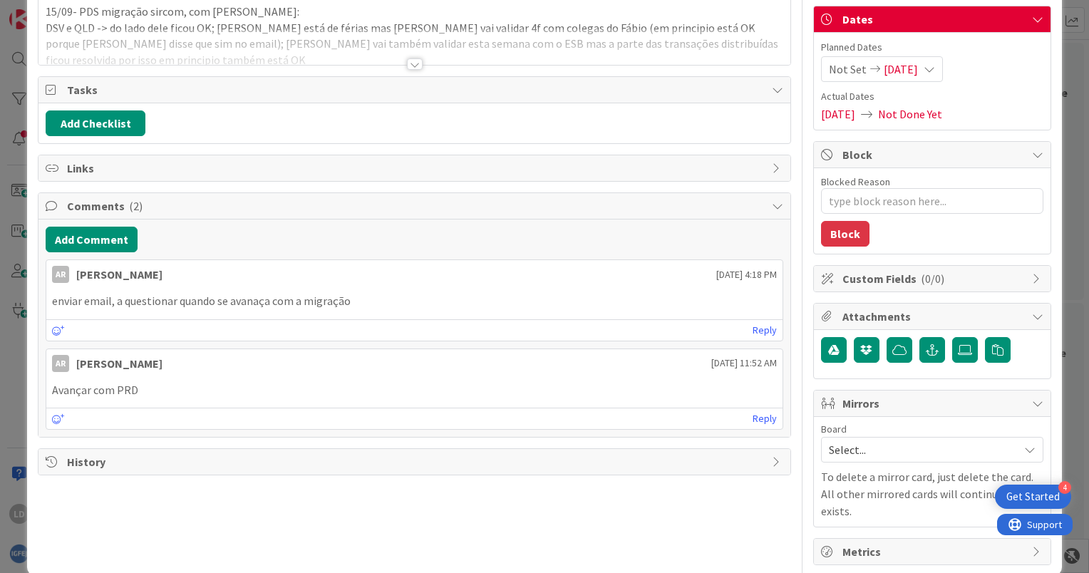
scroll to position [137, 0]
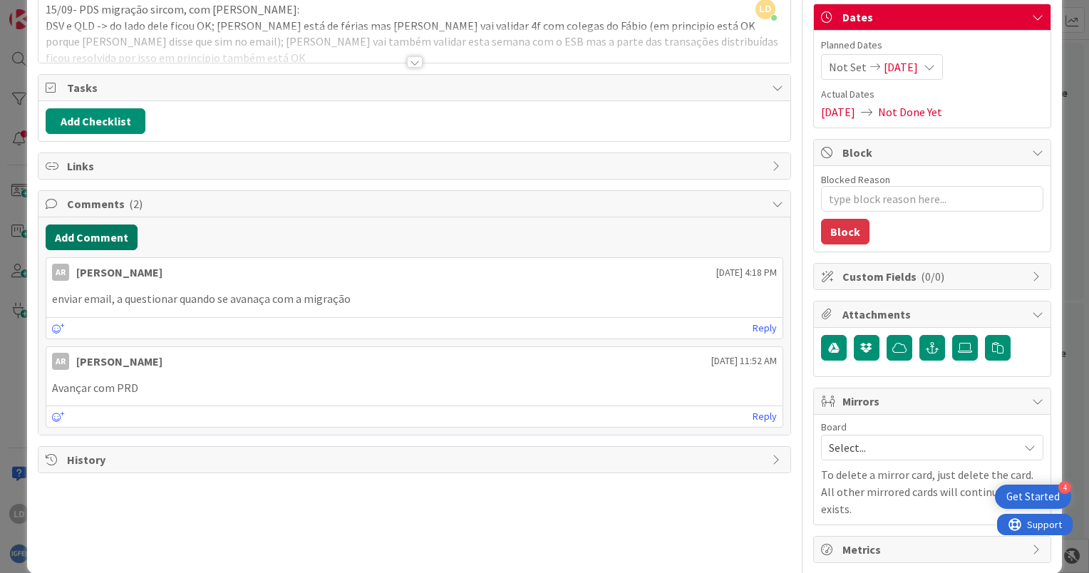
click at [95, 232] on button "Add Comment" at bounding box center [92, 237] width 92 height 26
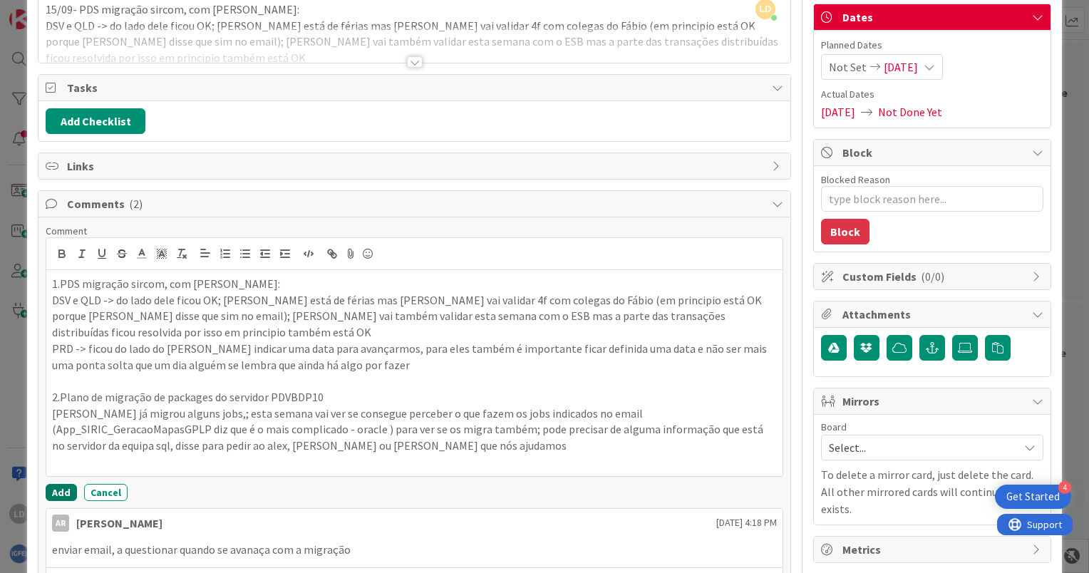
click at [56, 489] on button "Add" at bounding box center [61, 492] width 31 height 17
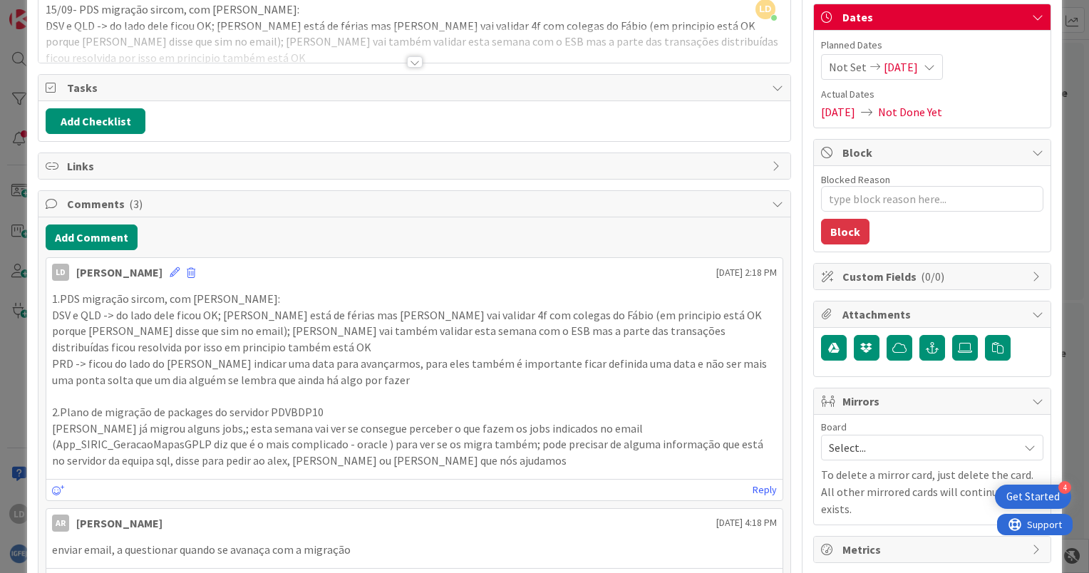
scroll to position [0, 0]
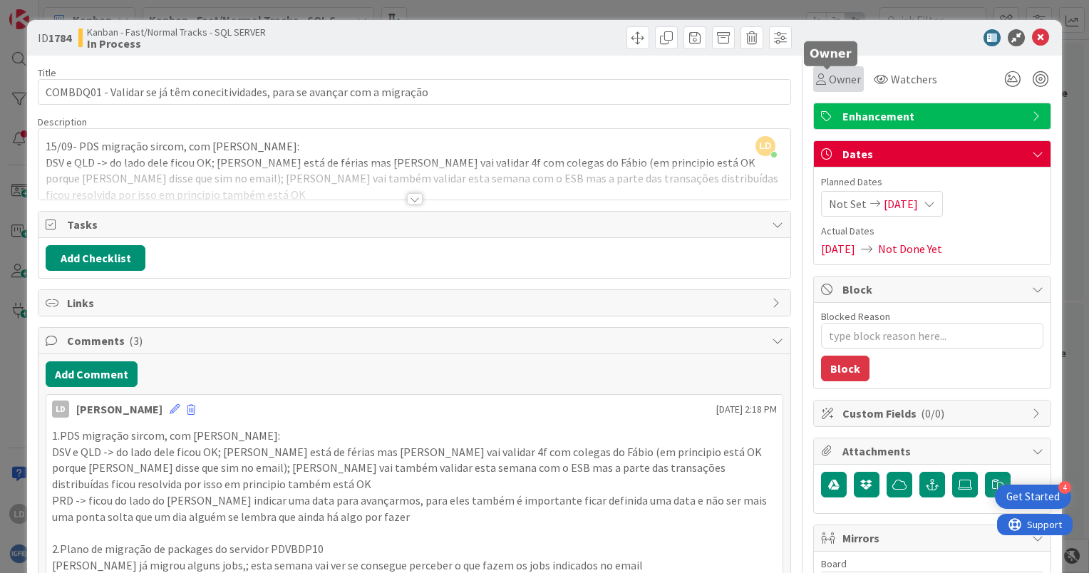
click at [829, 79] on span "Owner" at bounding box center [845, 79] width 32 height 17
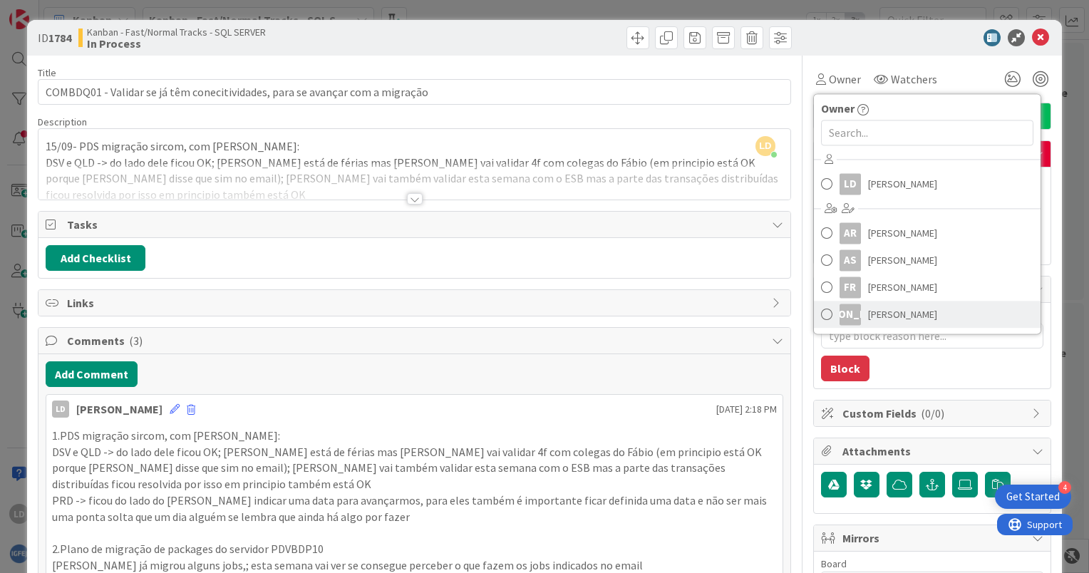
click at [886, 317] on span "Joana Antunes" at bounding box center [902, 314] width 69 height 21
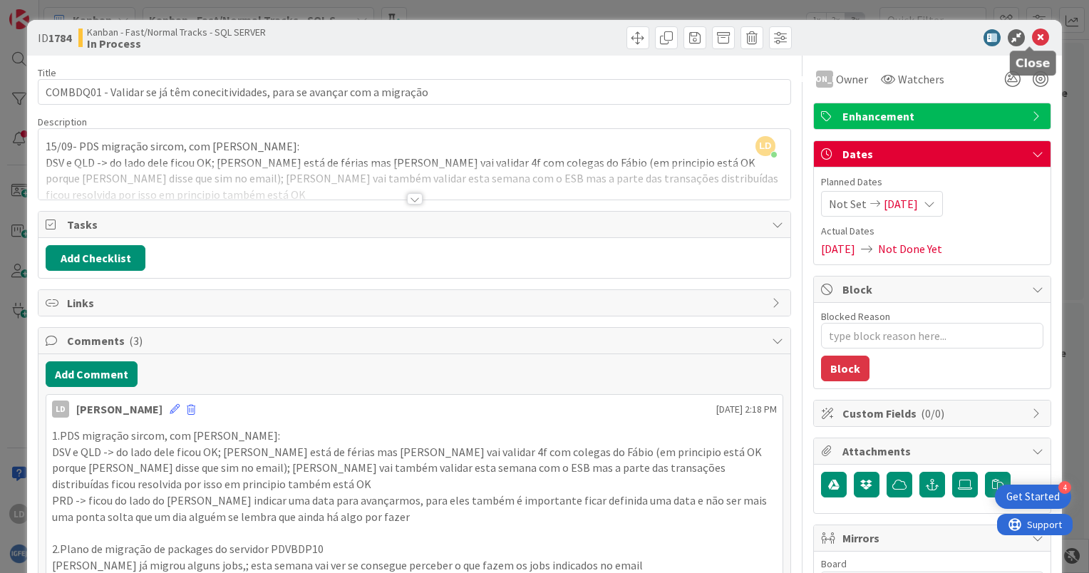
click at [1032, 40] on icon at bounding box center [1040, 37] width 17 height 17
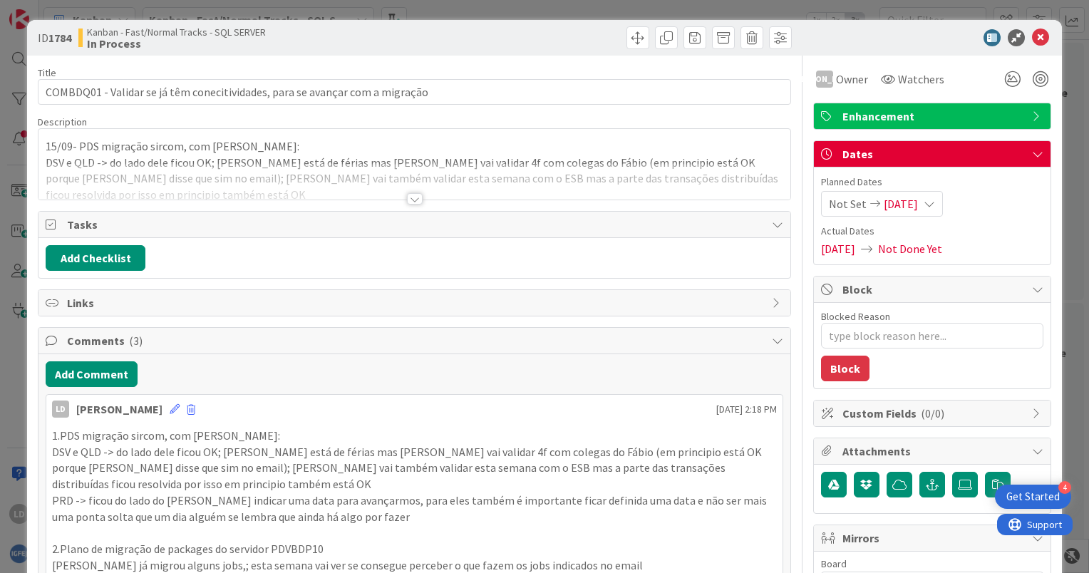
type textarea "x"
click at [897, 202] on span "07/02/2025" at bounding box center [900, 203] width 34 height 17
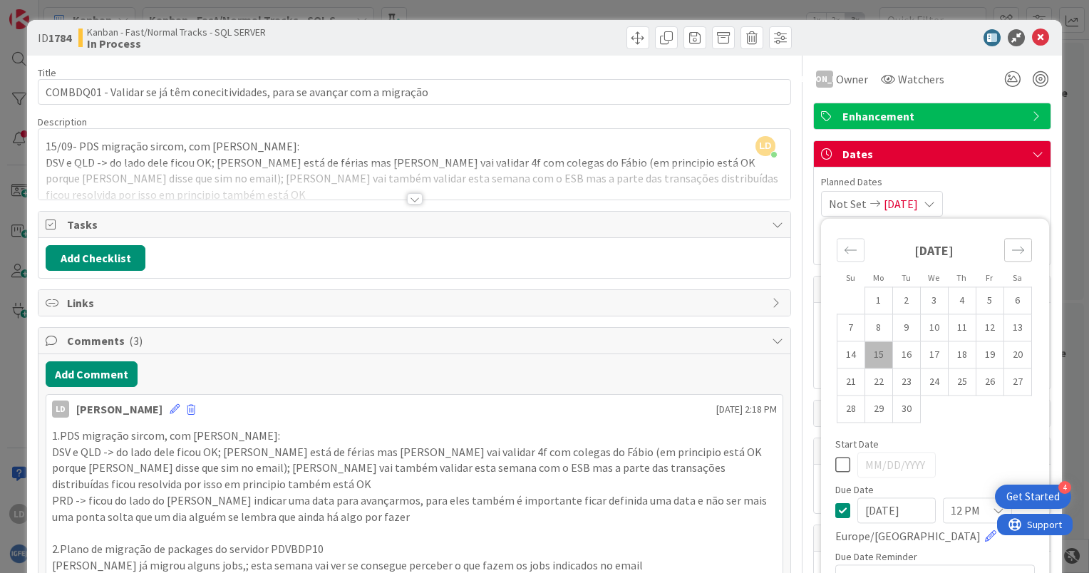
click at [1011, 247] on icon "Move forward to switch to the next month." at bounding box center [1018, 250] width 14 height 14
click at [844, 249] on icon "Move backward to switch to the previous month." at bounding box center [850, 250] width 12 height 7
click at [864, 352] on td "15" at bounding box center [878, 354] width 28 height 27
type input "09/15/2025"
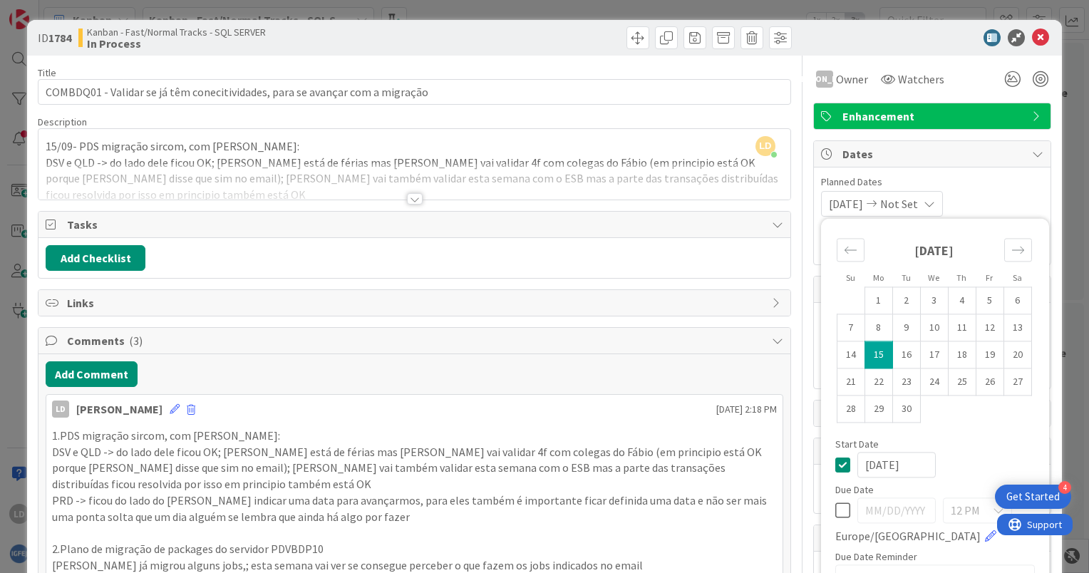
click at [931, 198] on icon at bounding box center [928, 203] width 11 height 11
type textarea "x"
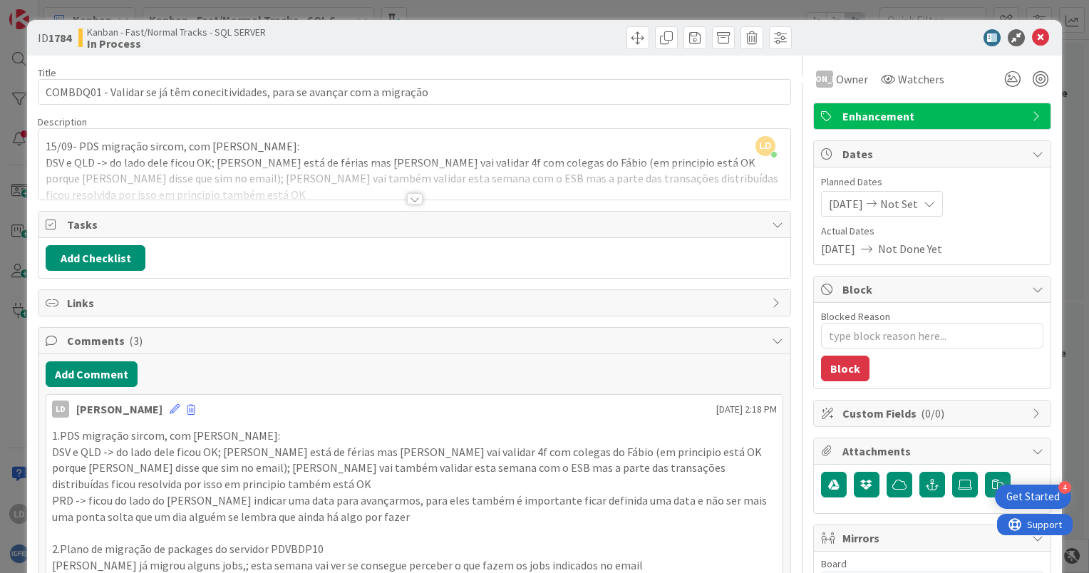
click at [932, 205] on icon at bounding box center [928, 203] width 11 height 11
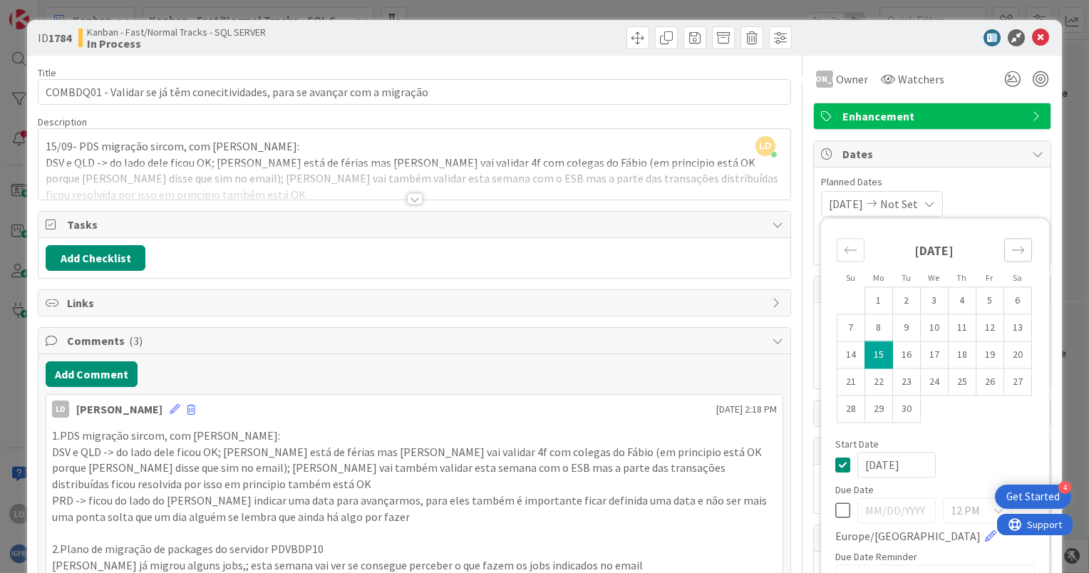
click at [1012, 245] on icon "Move forward to switch to the next month." at bounding box center [1018, 250] width 14 height 14
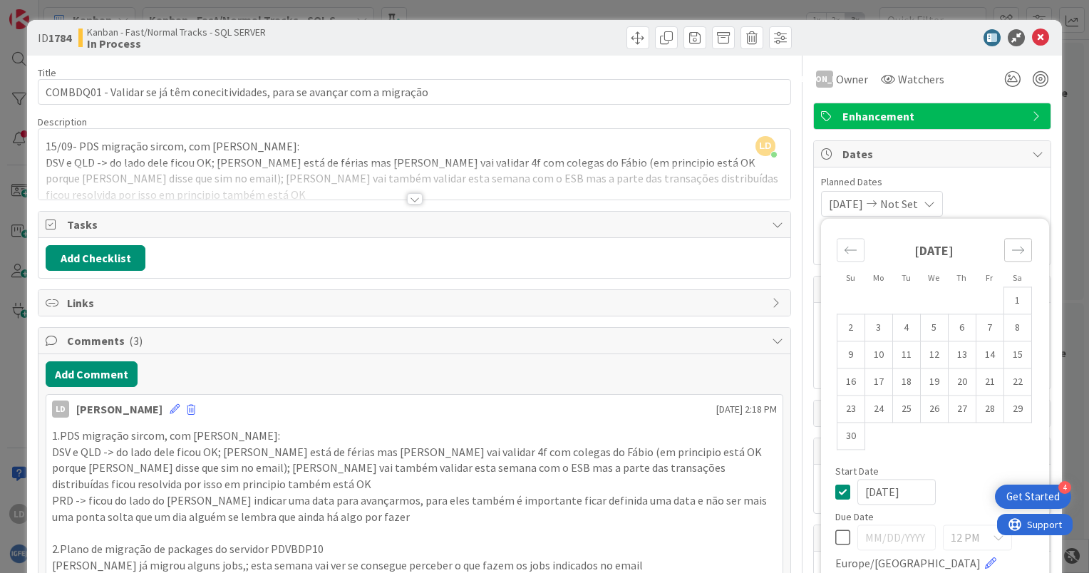
click at [1012, 245] on icon "Move forward to switch to the next month." at bounding box center [1018, 250] width 14 height 14
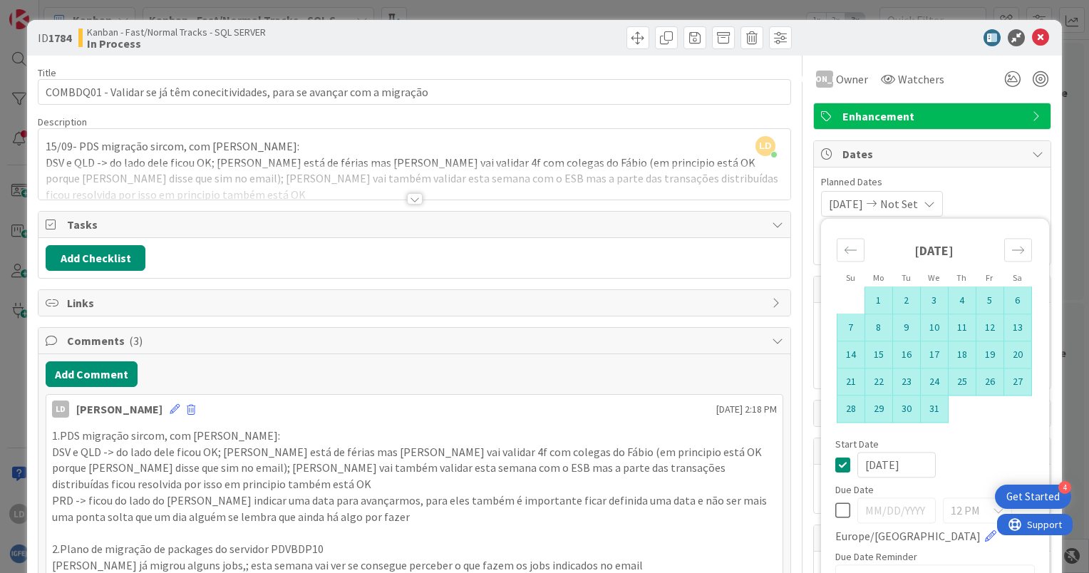
click at [920, 408] on td "31" at bounding box center [934, 408] width 28 height 27
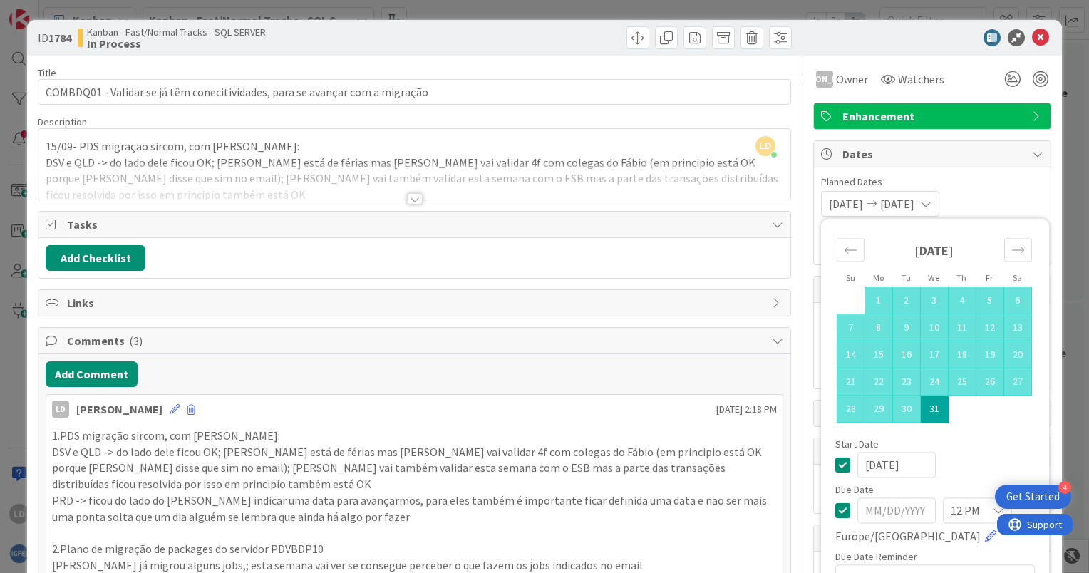
type input "12/31/2025"
click at [1009, 419] on td "Calendar" at bounding box center [1017, 408] width 28 height 27
click at [1007, 197] on div "09/15/2025 12/31/2025 Su Mo Tu We Th Fr Sa November 2025 1 2 3 4 5 6 7 8 9 10 1…" at bounding box center [932, 204] width 222 height 26
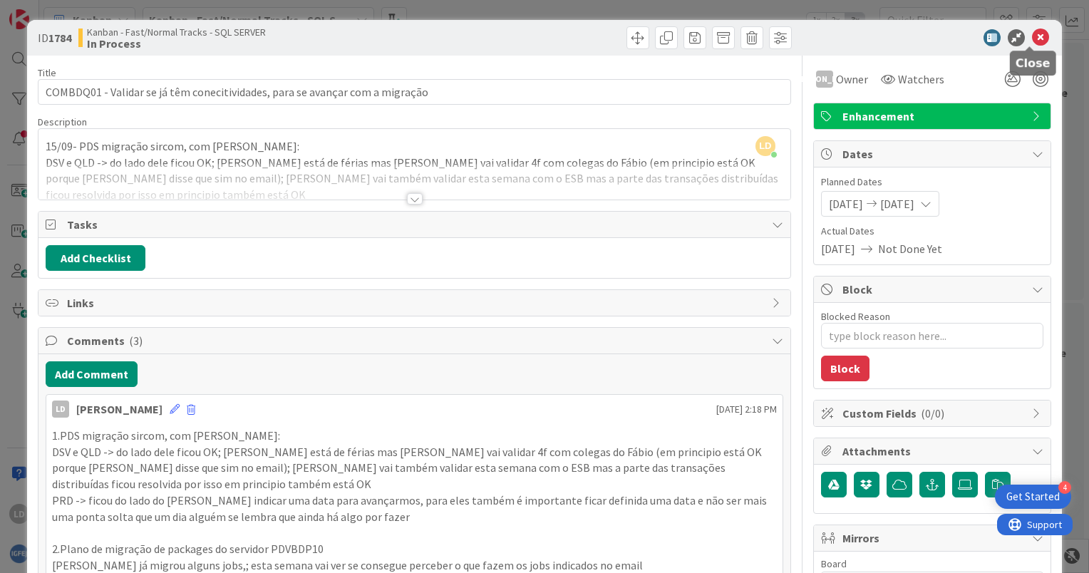
click at [1037, 37] on icon at bounding box center [1040, 37] width 17 height 17
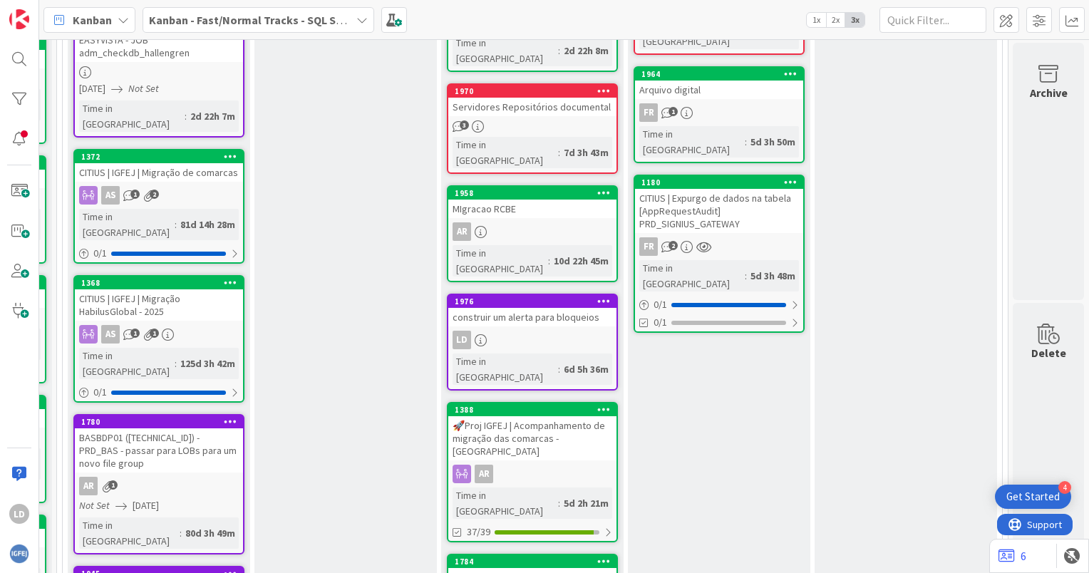
scroll to position [665, 185]
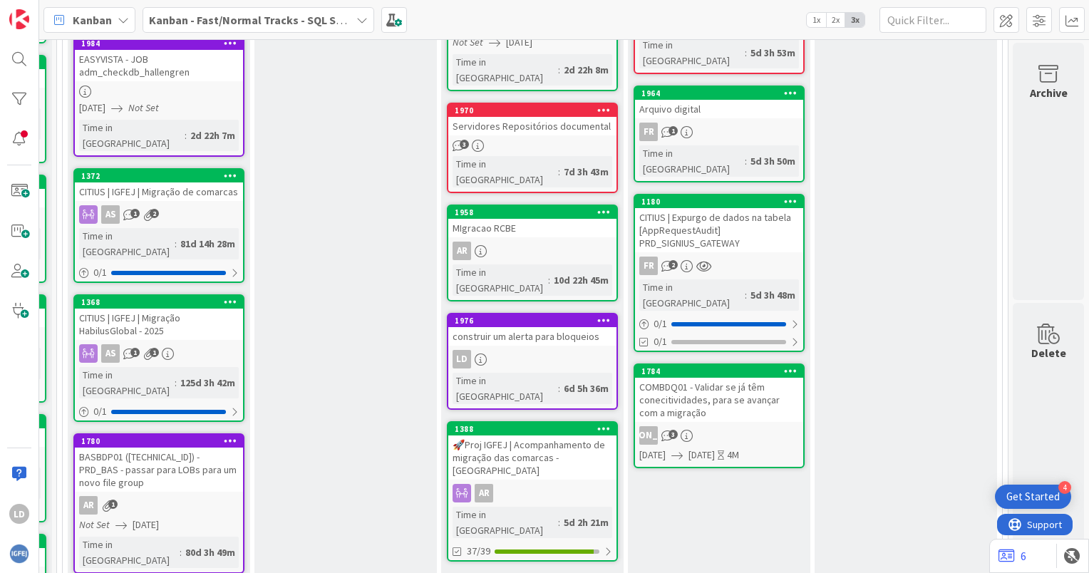
click at [530, 435] on div "🚀Proj IGFEJ | Acompanhamento de migração das comarcas - Nova Storage" at bounding box center [532, 457] width 168 height 44
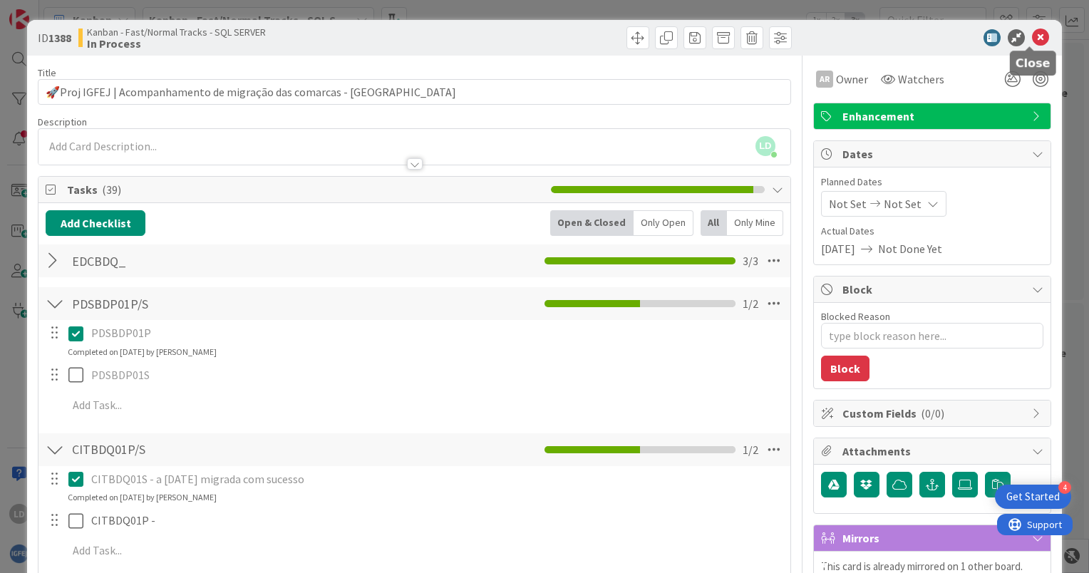
click at [1032, 42] on icon at bounding box center [1040, 37] width 17 height 17
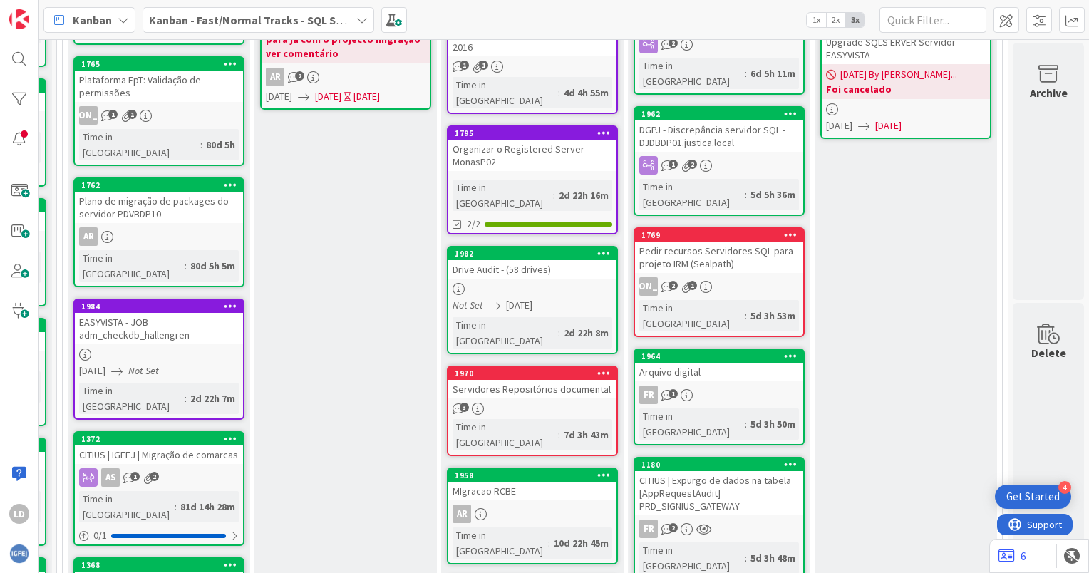
scroll to position [380, 185]
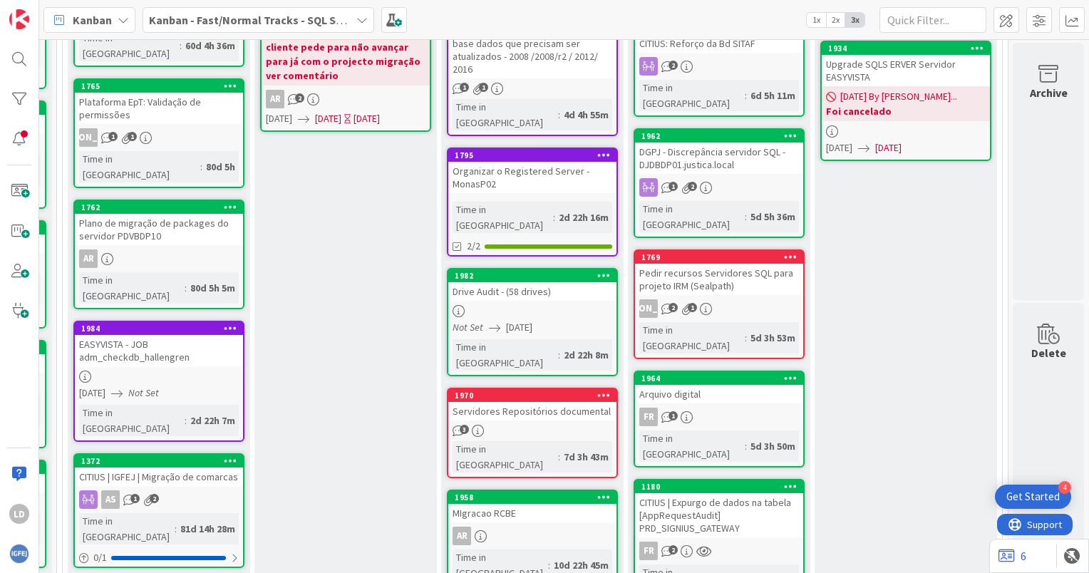
click at [510, 282] on div "Drive Audit - (58 drives)" at bounding box center [532, 291] width 168 height 19
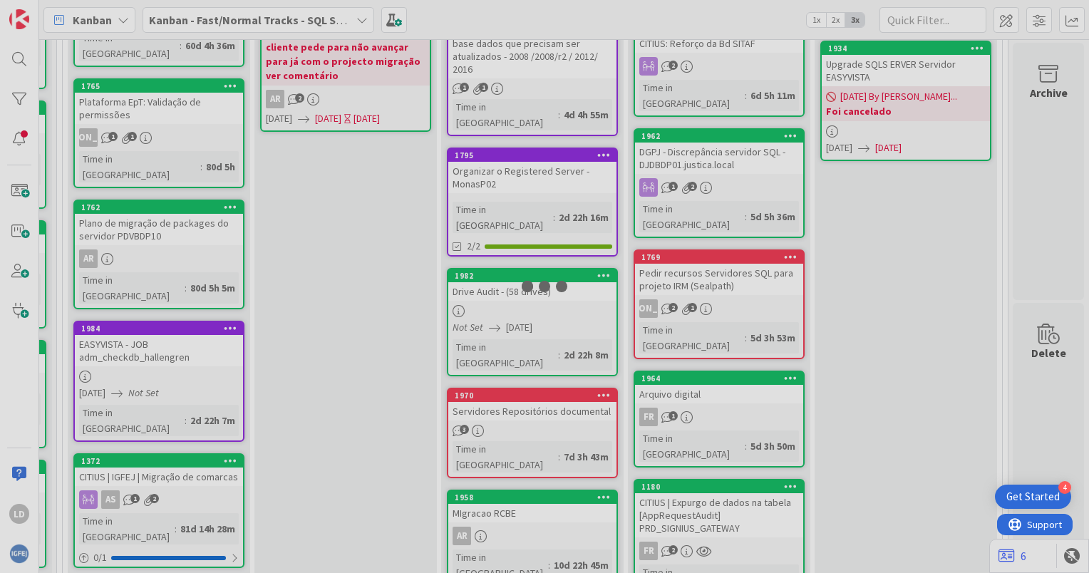
click at [510, 238] on div at bounding box center [544, 286] width 1089 height 573
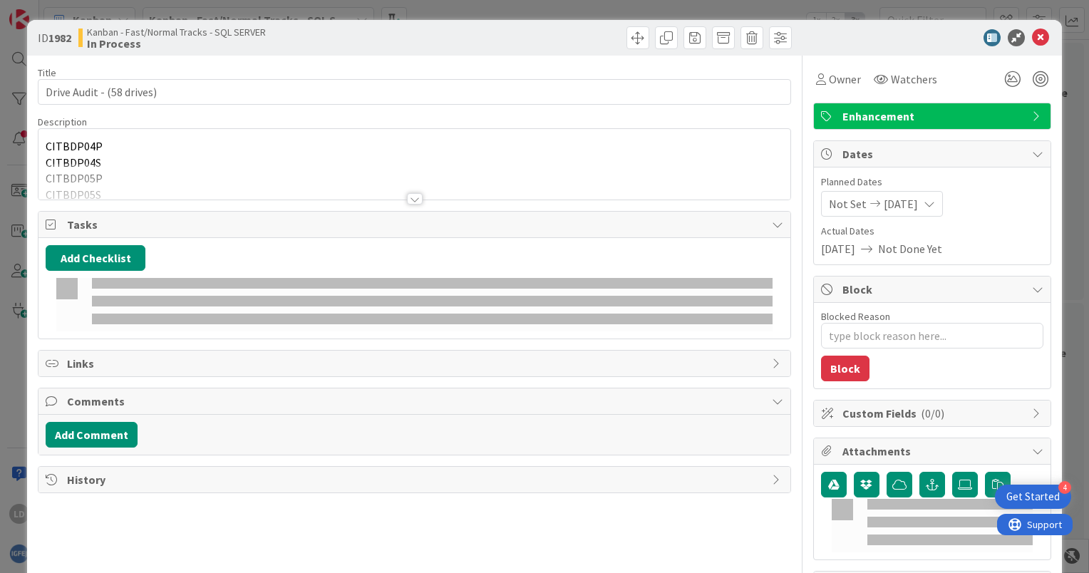
type textarea "x"
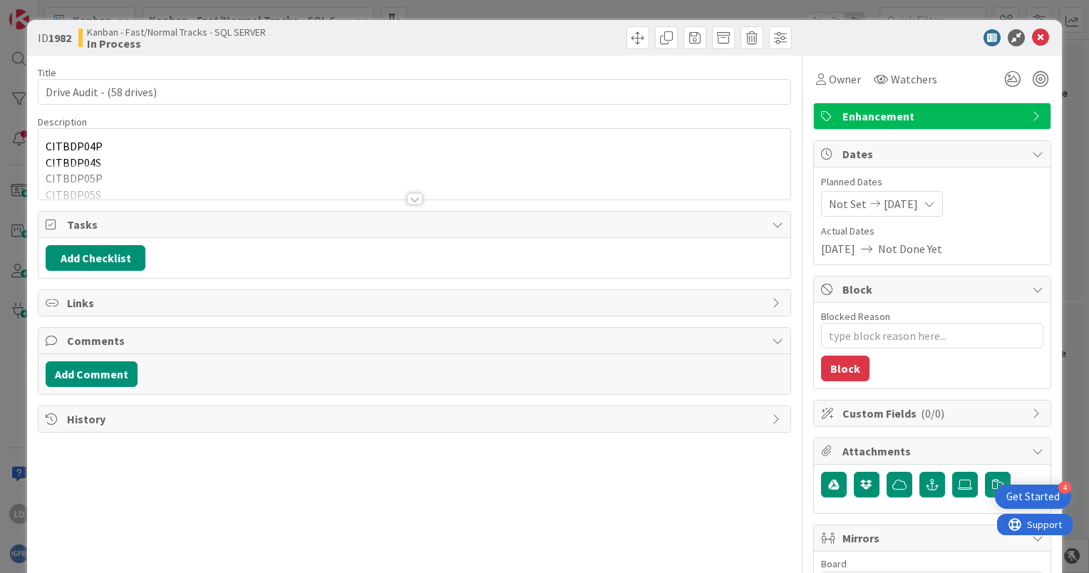
click at [264, 155] on div "CITBDP04P CITBDP04S CITBDP05P CITBDP05S CITBDP06P CITBDP06S CITBDP07P CITBDP07S…" at bounding box center [414, 164] width 752 height 71
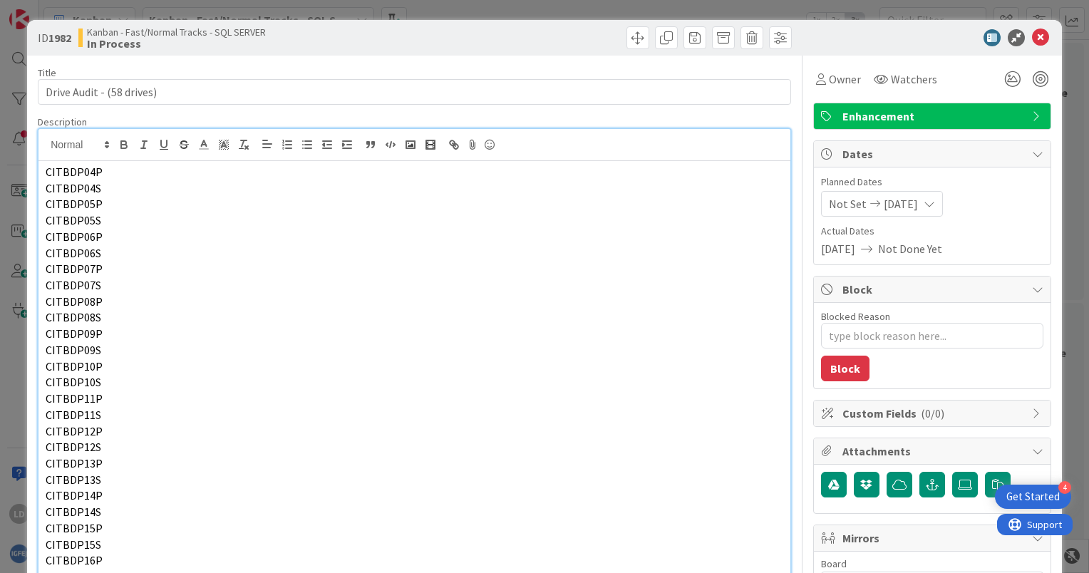
click at [1034, 36] on icon at bounding box center [1040, 37] width 17 height 17
